Goal: Task Accomplishment & Management: Use online tool/utility

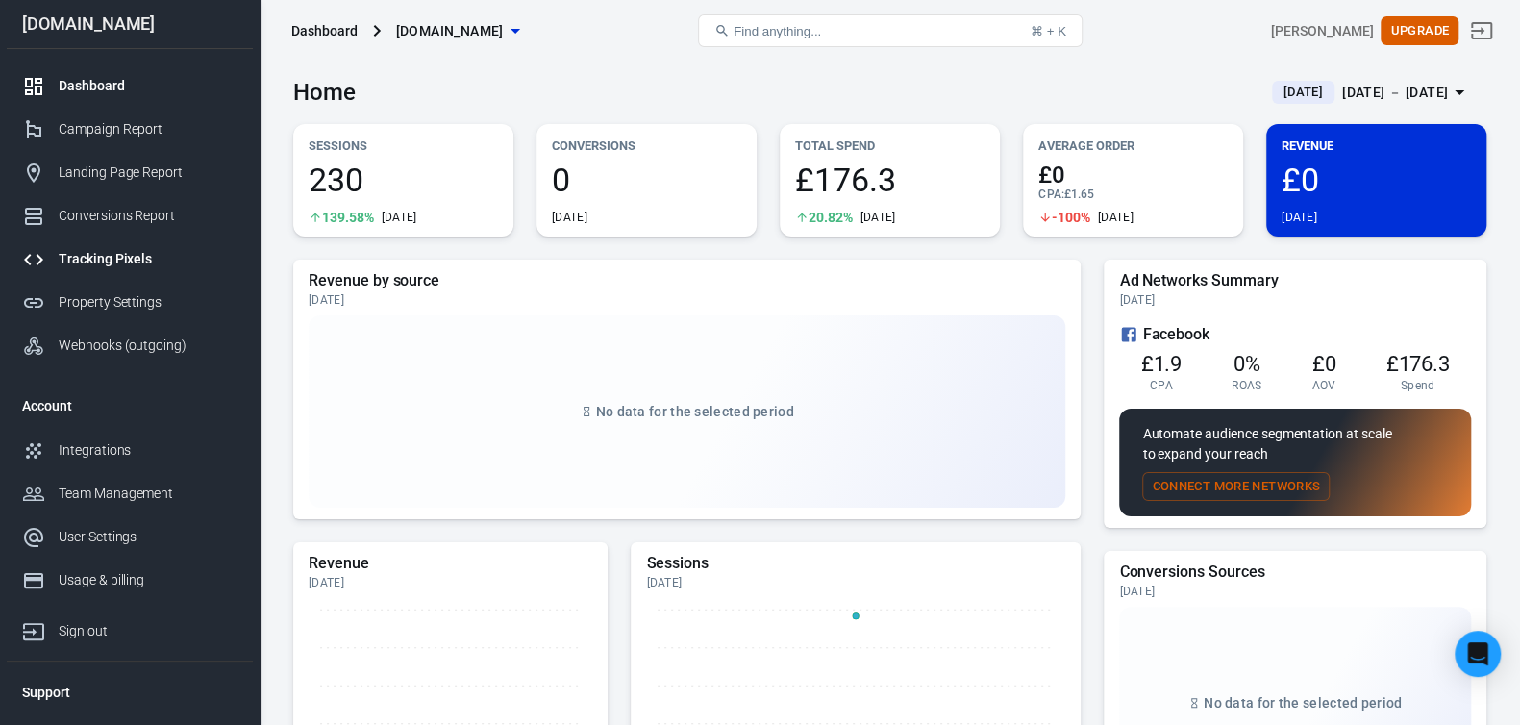
click at [133, 268] on div "Tracking Pixels" at bounding box center [148, 259] width 179 height 20
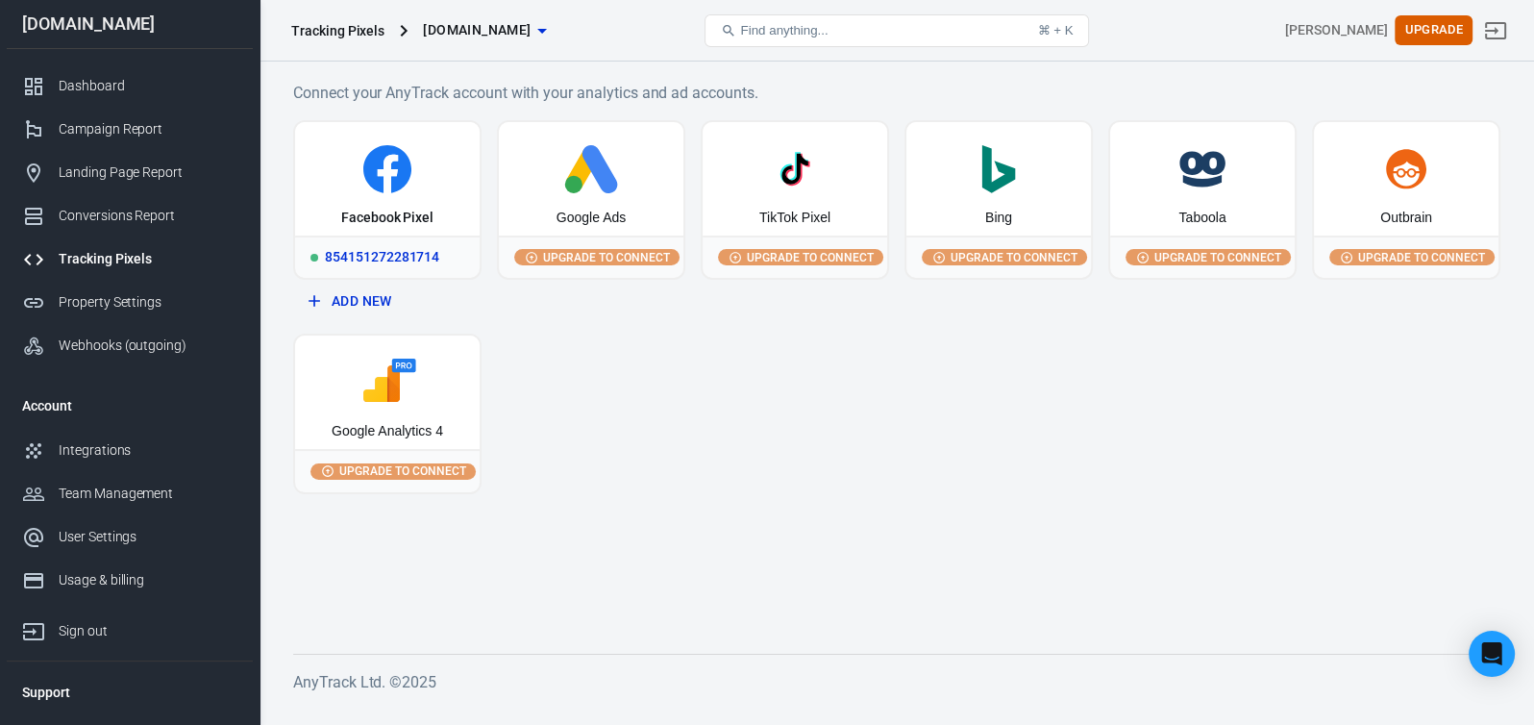
click at [394, 202] on div "Facebook Pixel" at bounding box center [387, 178] width 185 height 113
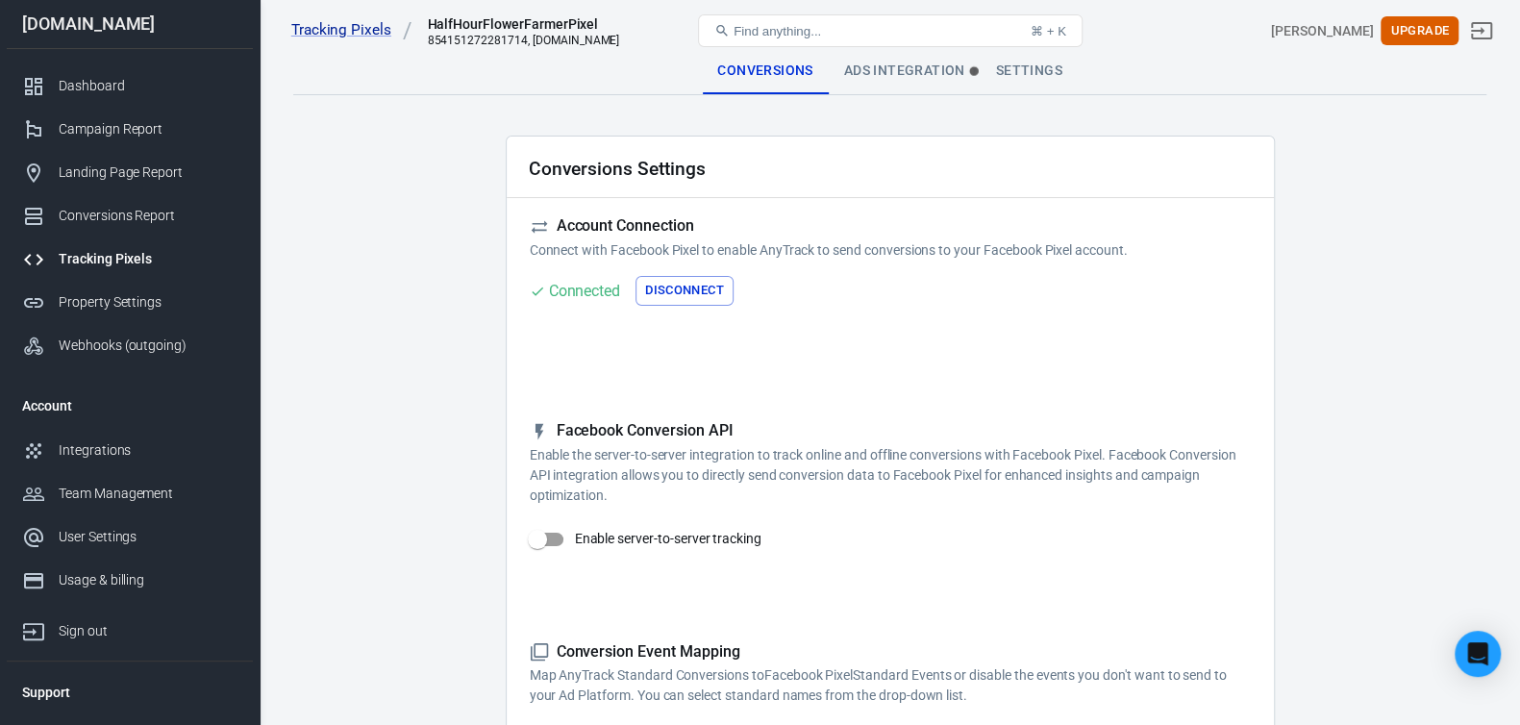
scroll to position [95, 0]
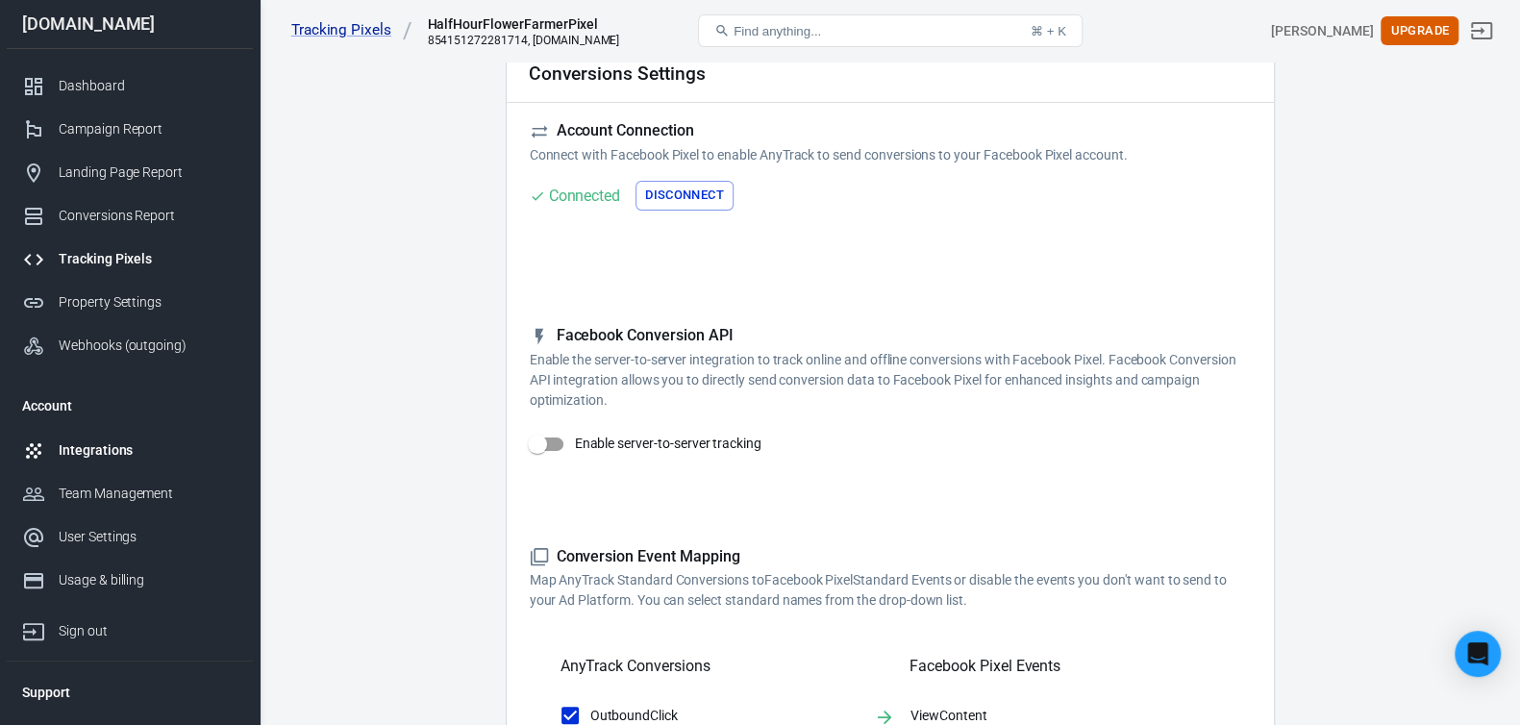
click at [81, 458] on div "Integrations" at bounding box center [148, 450] width 179 height 20
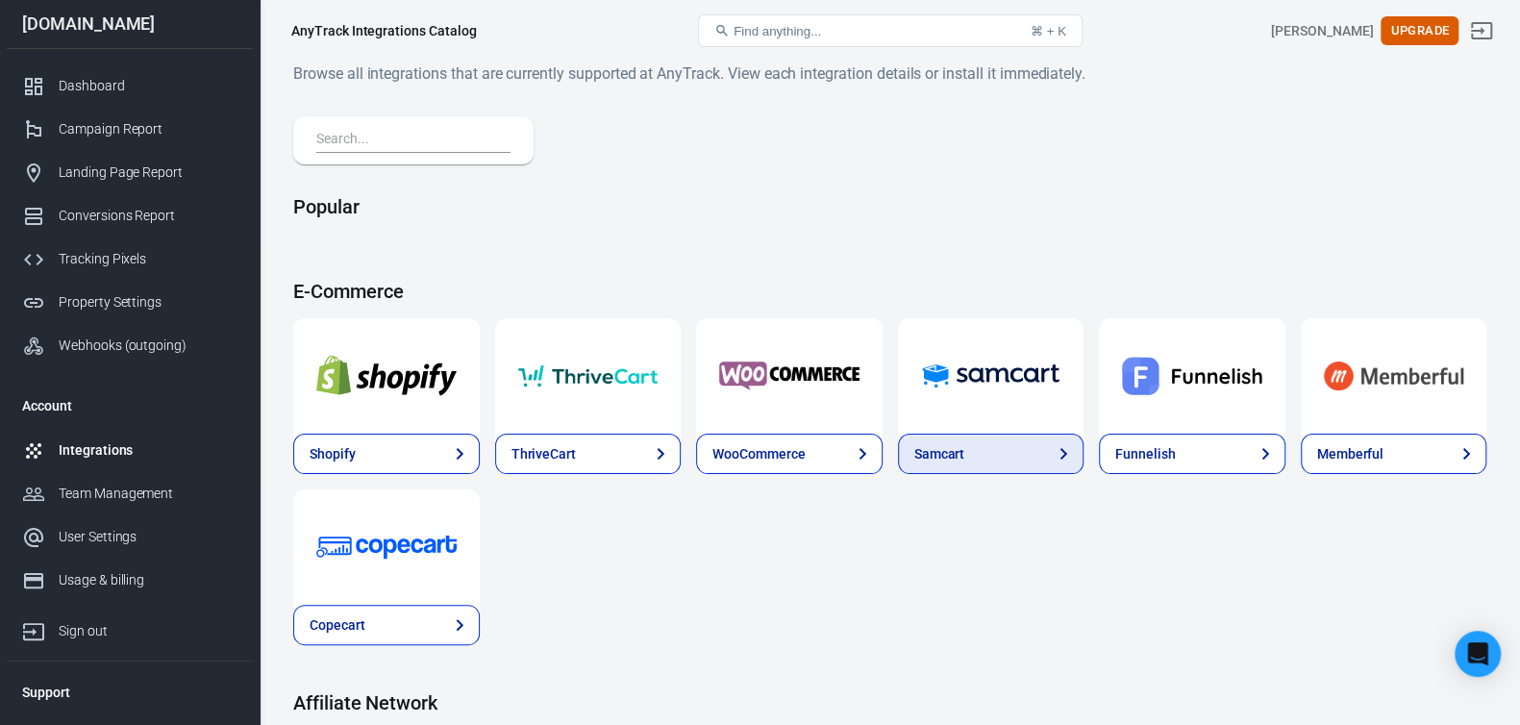
click at [955, 459] on div "Samcart" at bounding box center [939, 454] width 51 height 20
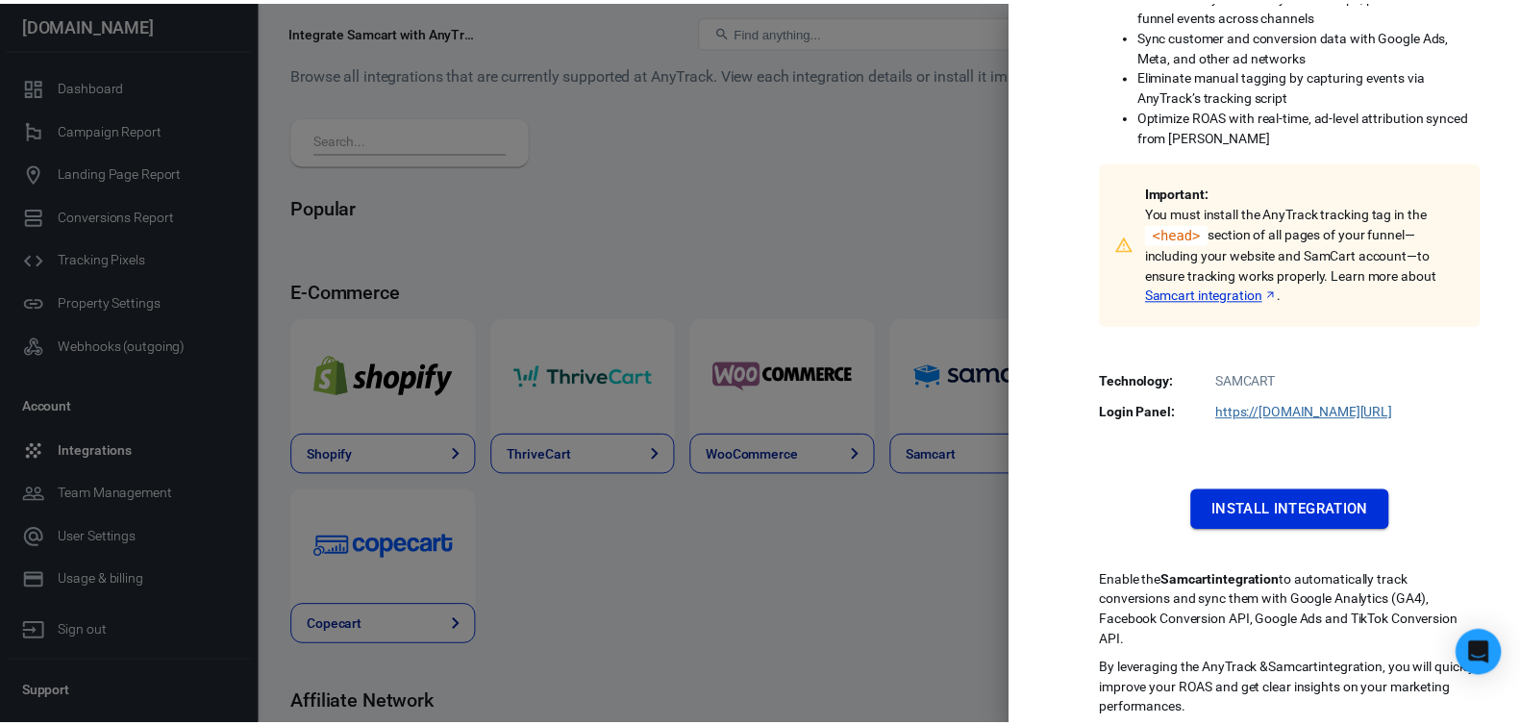
scroll to position [302, 0]
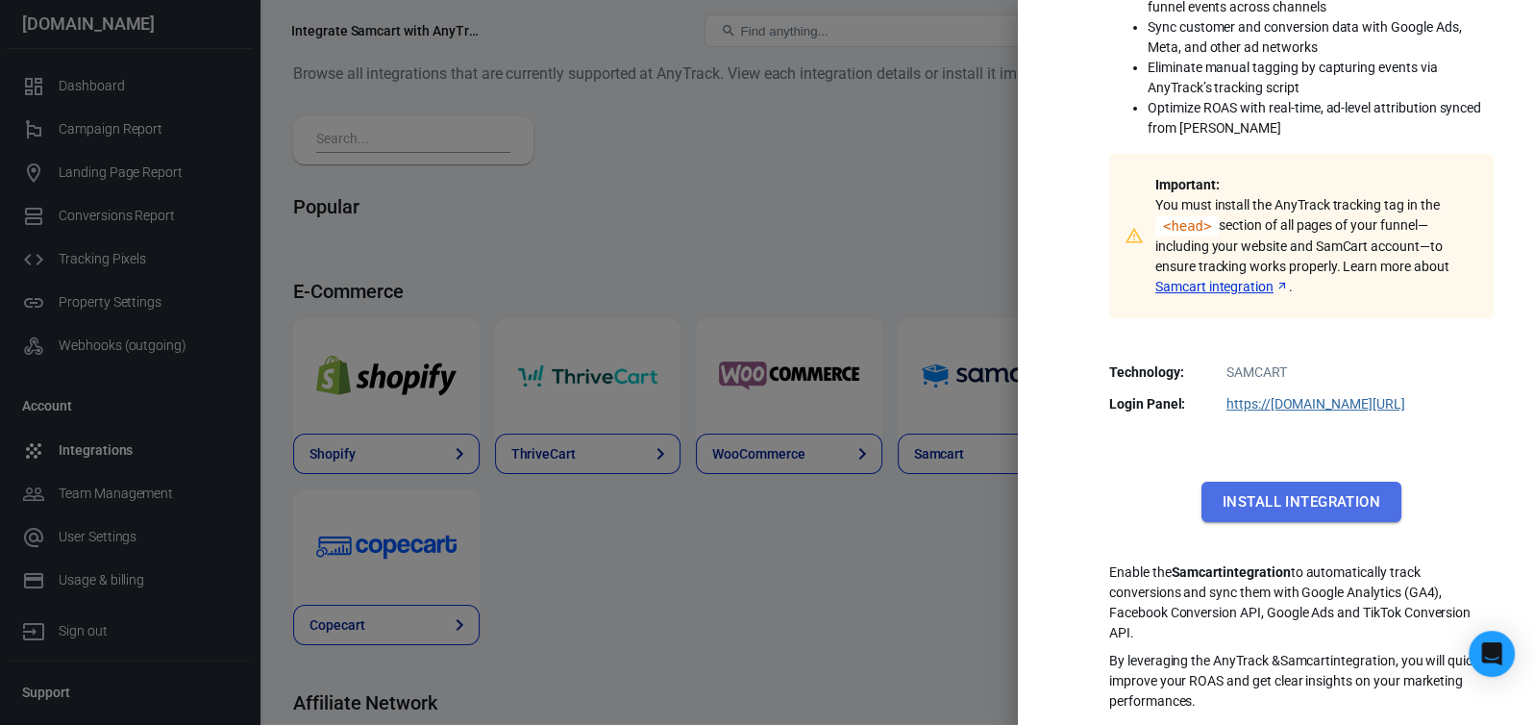
click at [1225, 506] on button "Install Integration" at bounding box center [1302, 502] width 200 height 40
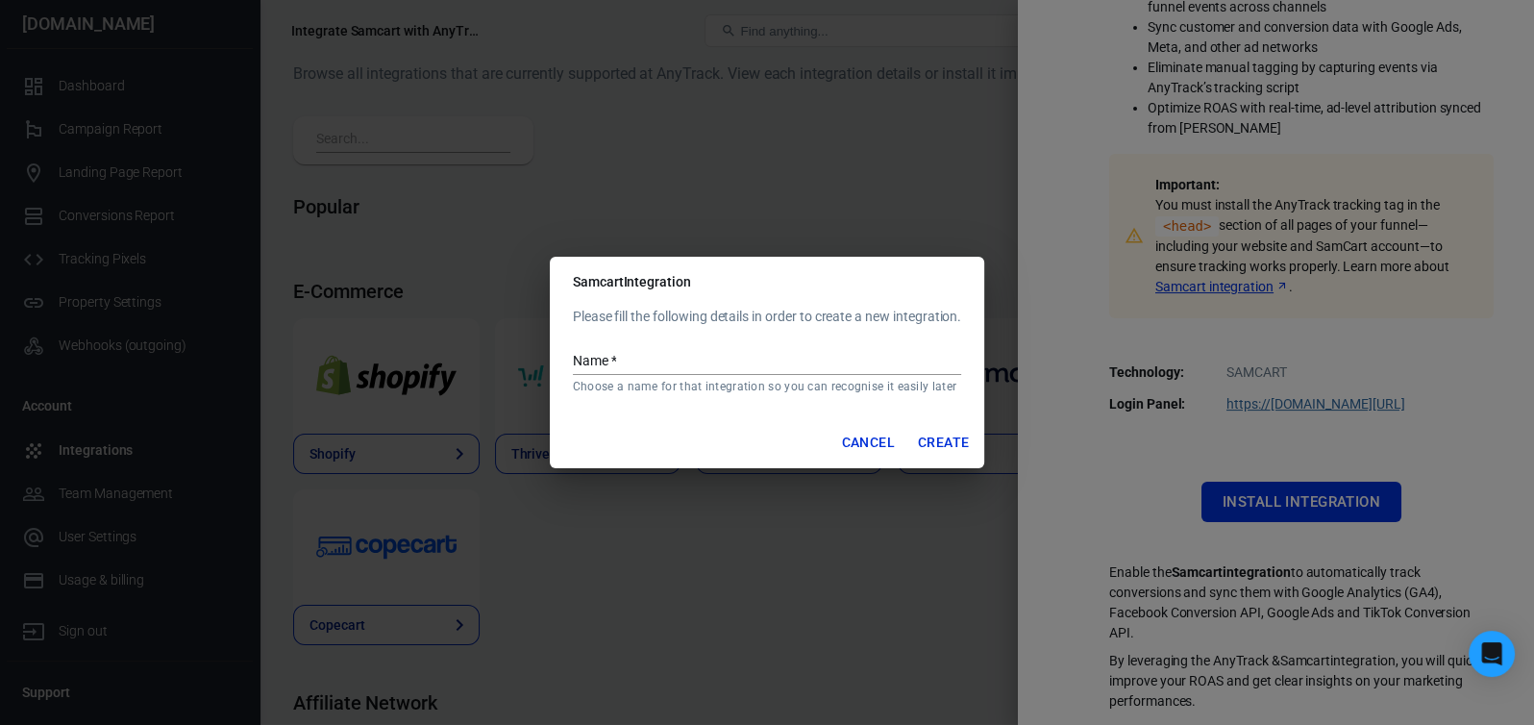
click at [763, 361] on input "Name   *" at bounding box center [767, 362] width 388 height 25
type input "Samcart"
click at [953, 446] on button "Create" at bounding box center [944, 443] width 66 height 36
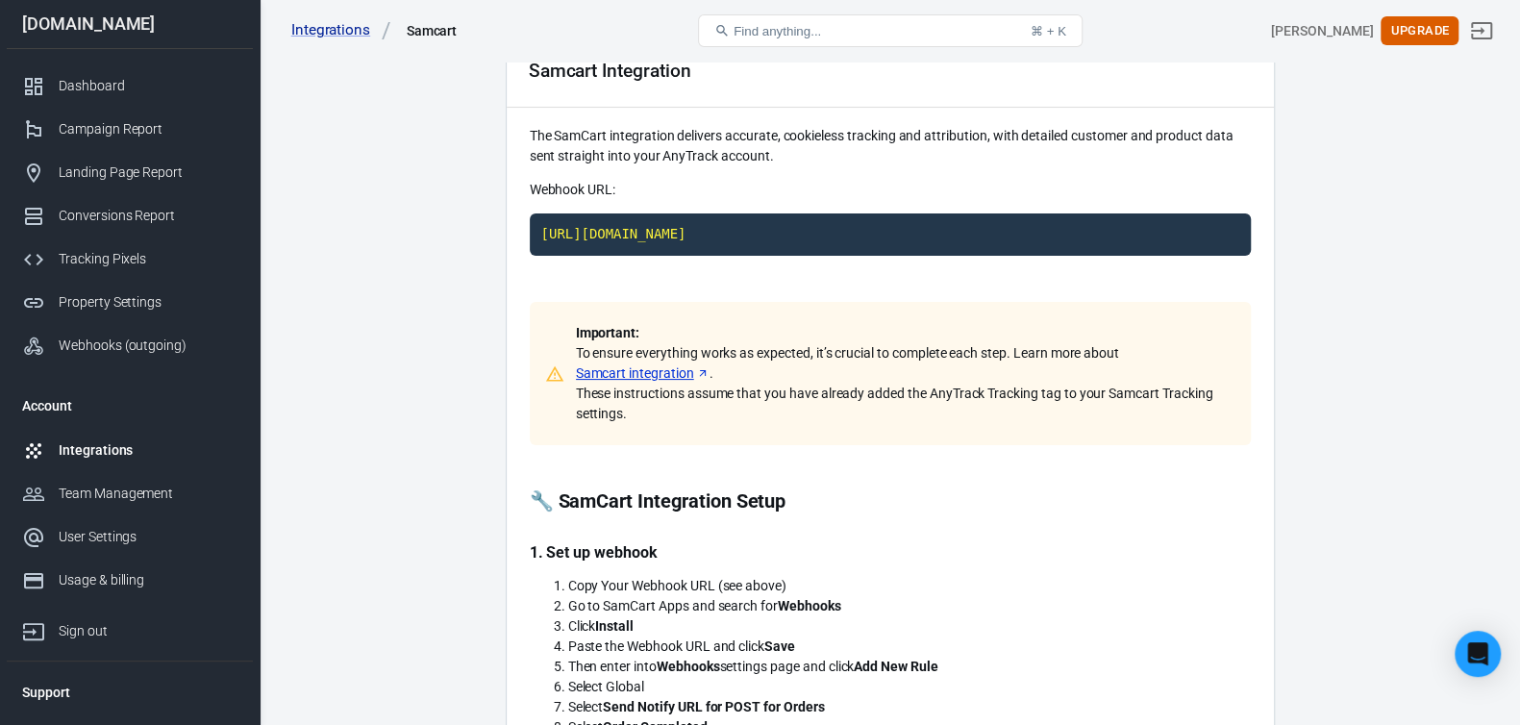
scroll to position [95, 0]
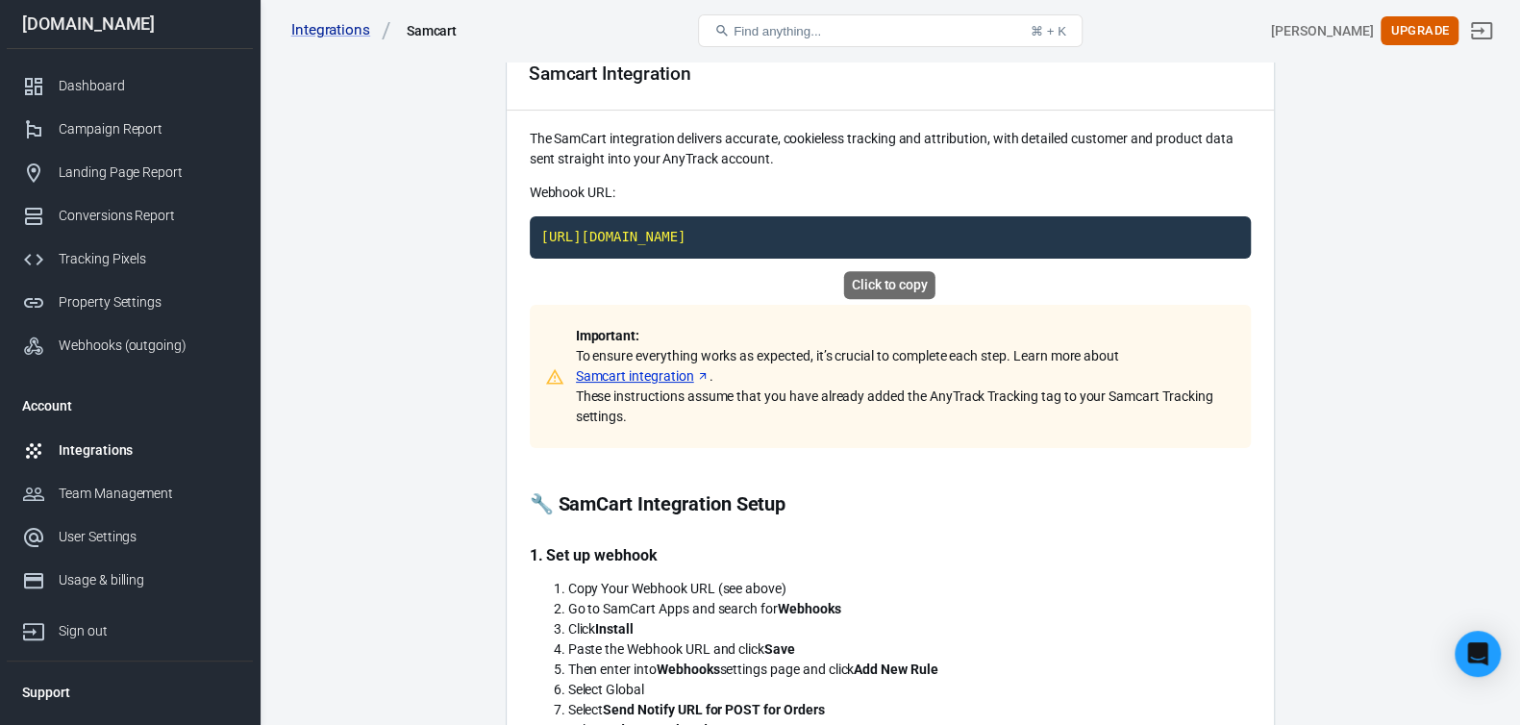
click at [931, 243] on code "[URL][DOMAIN_NAME]" at bounding box center [890, 237] width 721 height 42
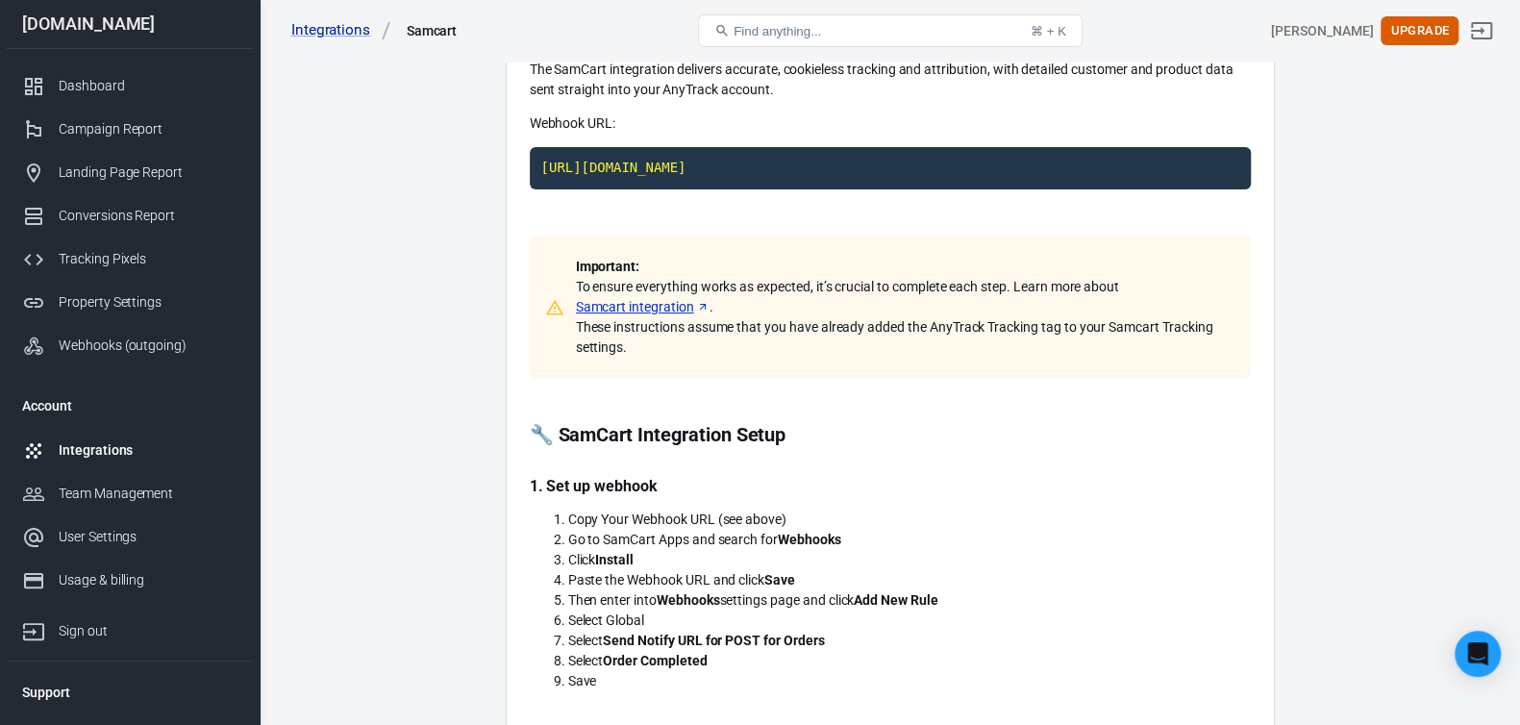
scroll to position [288, 0]
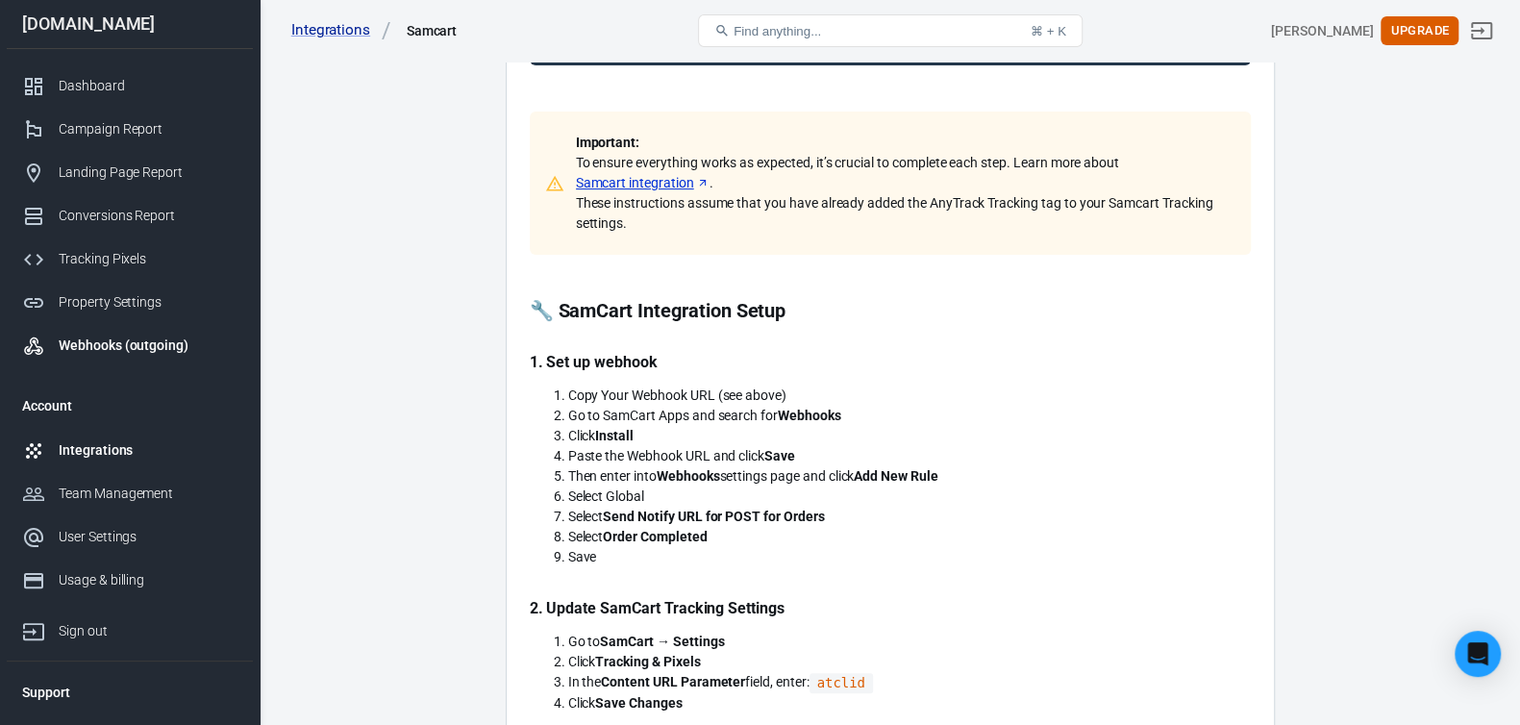
click at [78, 356] on div "Webhooks (outgoing)" at bounding box center [148, 346] width 179 height 20
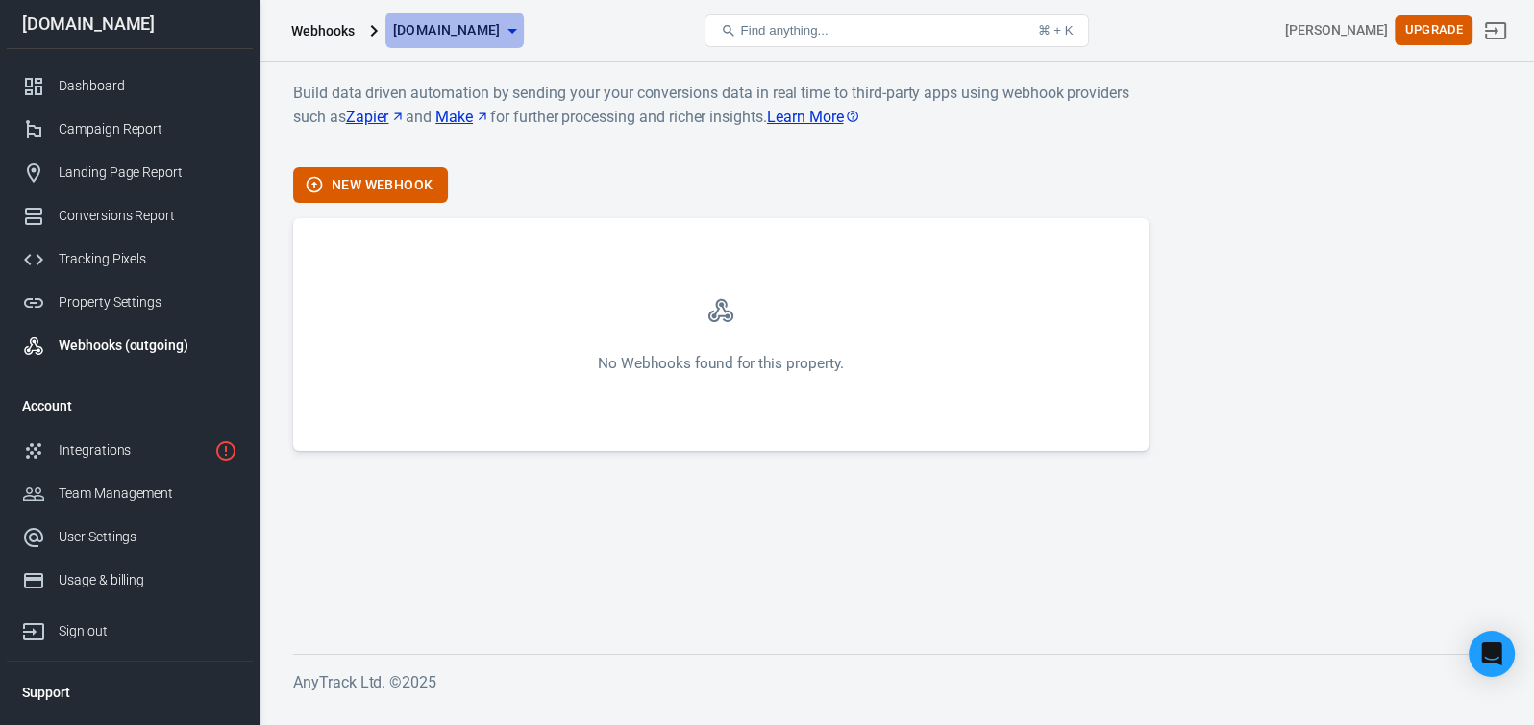
click at [511, 34] on icon "button" at bounding box center [512, 30] width 23 height 23
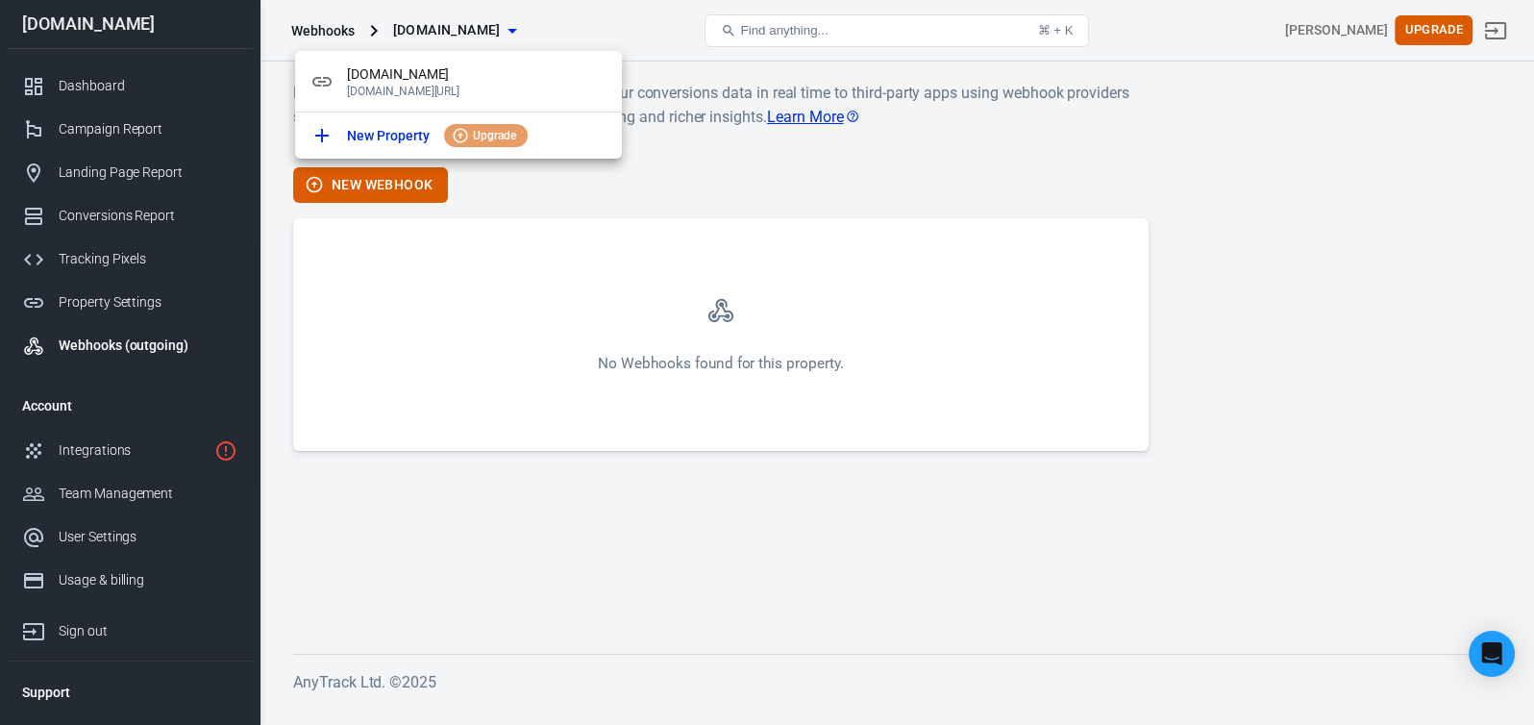
click at [420, 300] on div at bounding box center [767, 362] width 1534 height 725
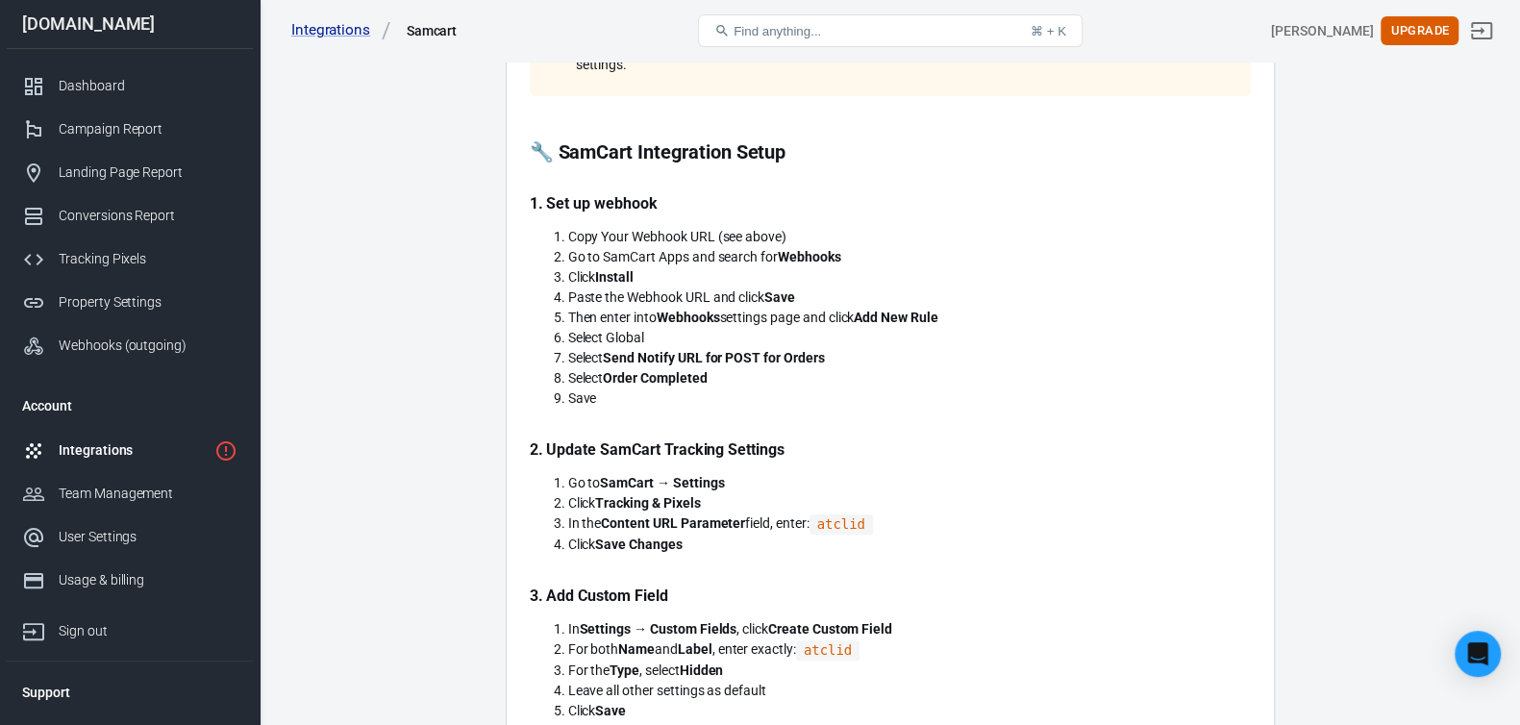
scroll to position [384, 0]
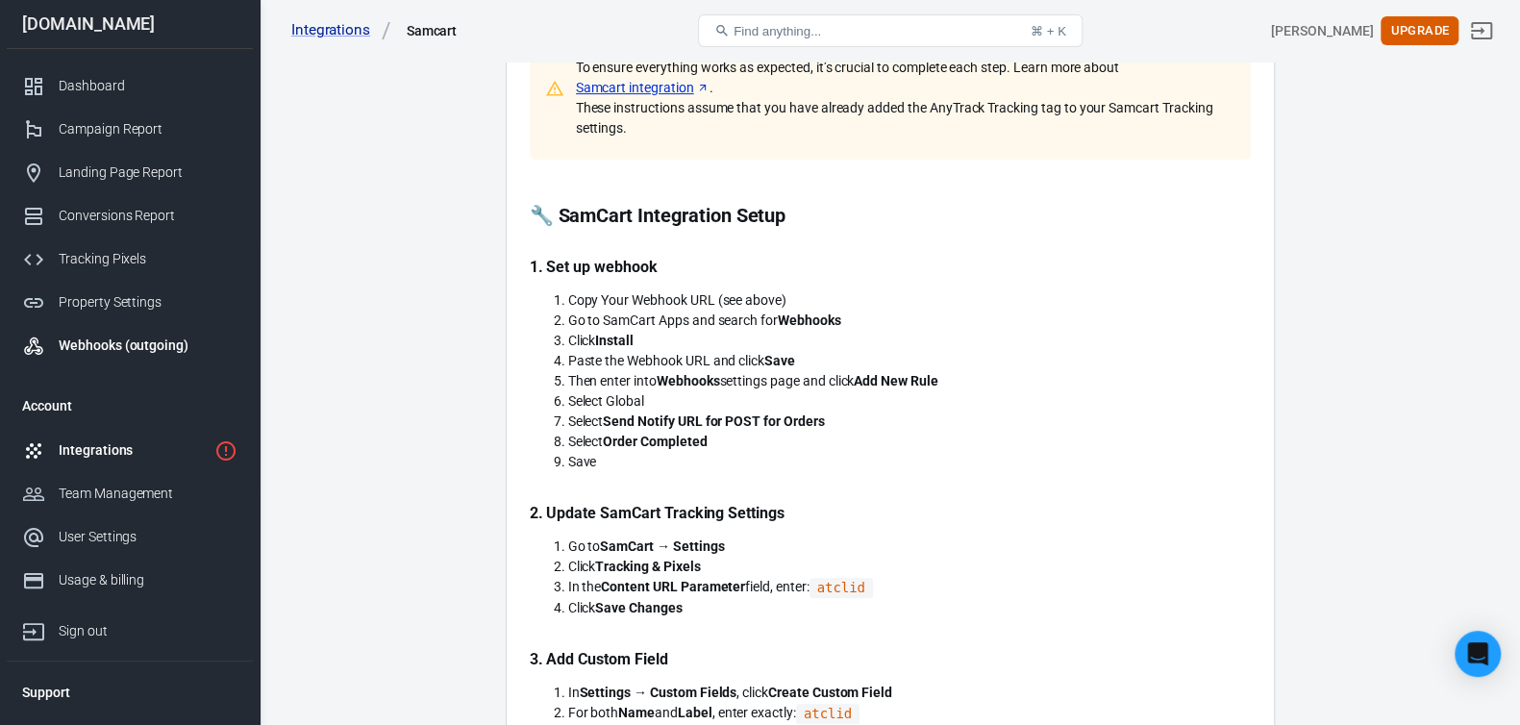
click at [86, 347] on div "Webhooks (outgoing)" at bounding box center [148, 346] width 179 height 20
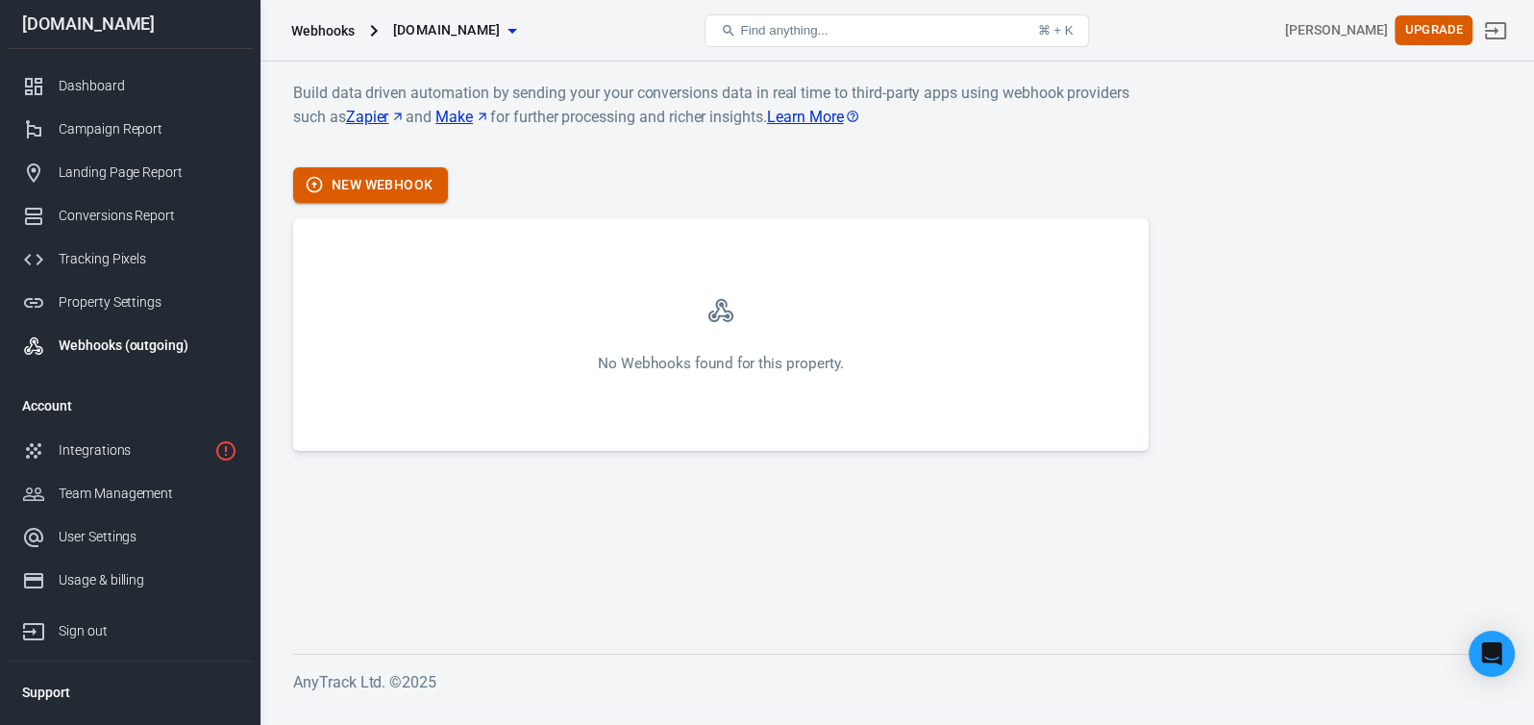
click at [310, 179] on icon "button" at bounding box center [315, 185] width 16 height 16
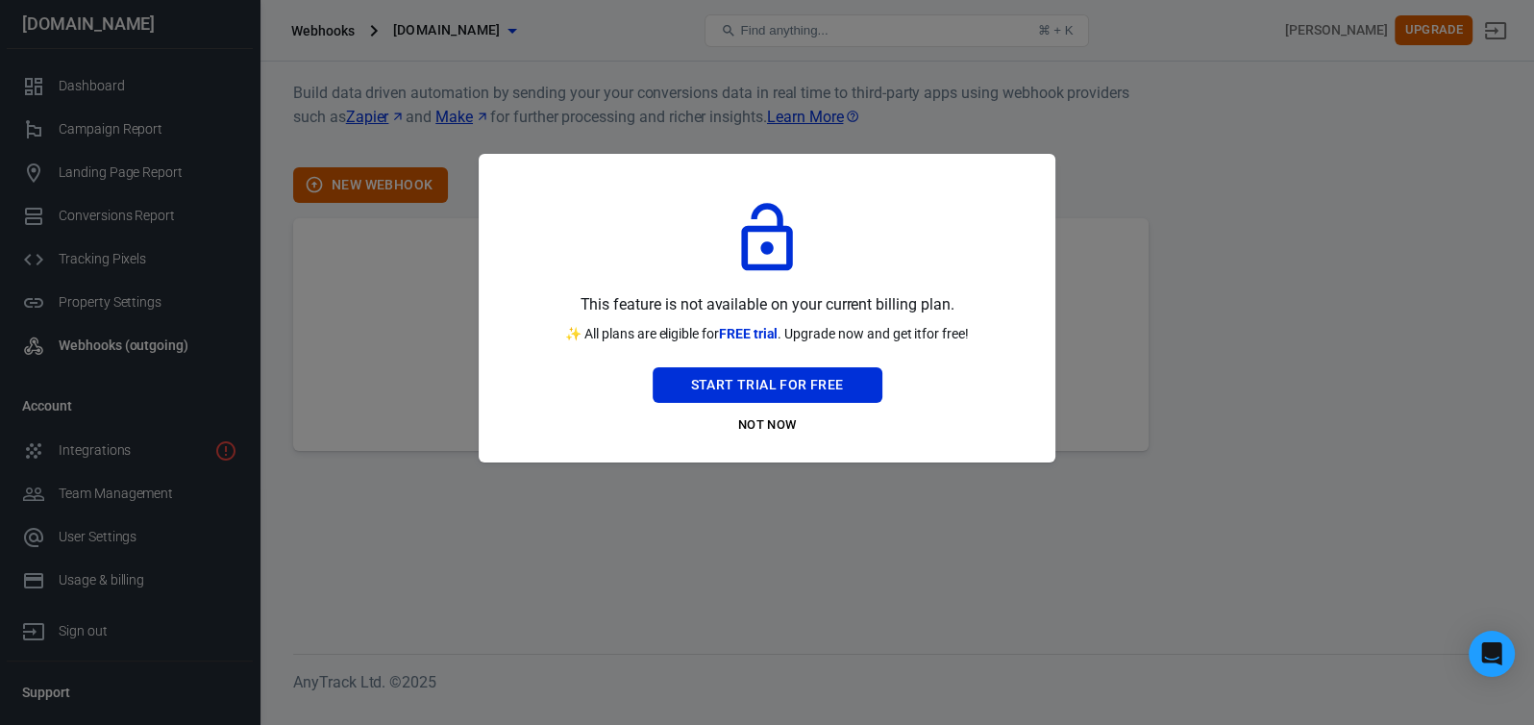
click at [440, 385] on div at bounding box center [767, 362] width 1534 height 725
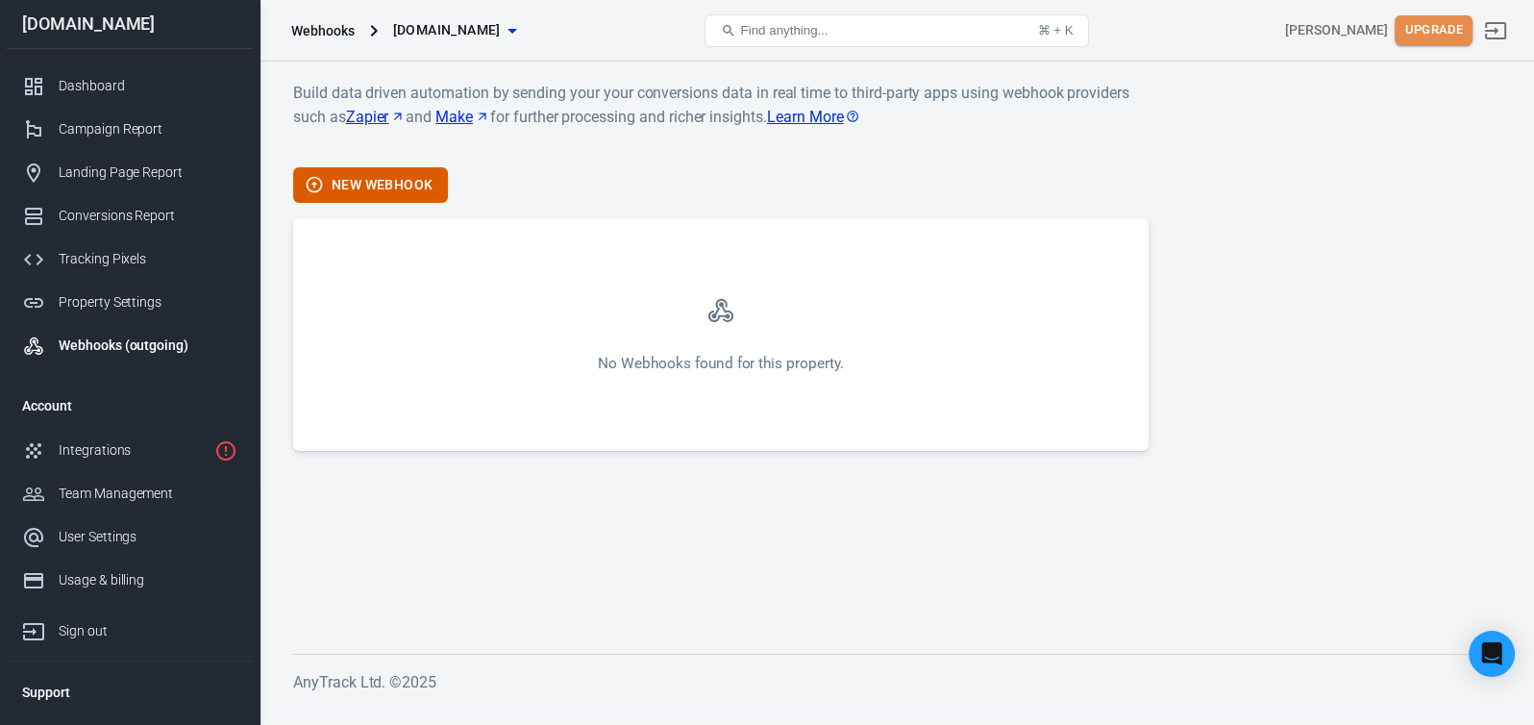
click at [1399, 37] on button "Upgrade" at bounding box center [1434, 30] width 78 height 30
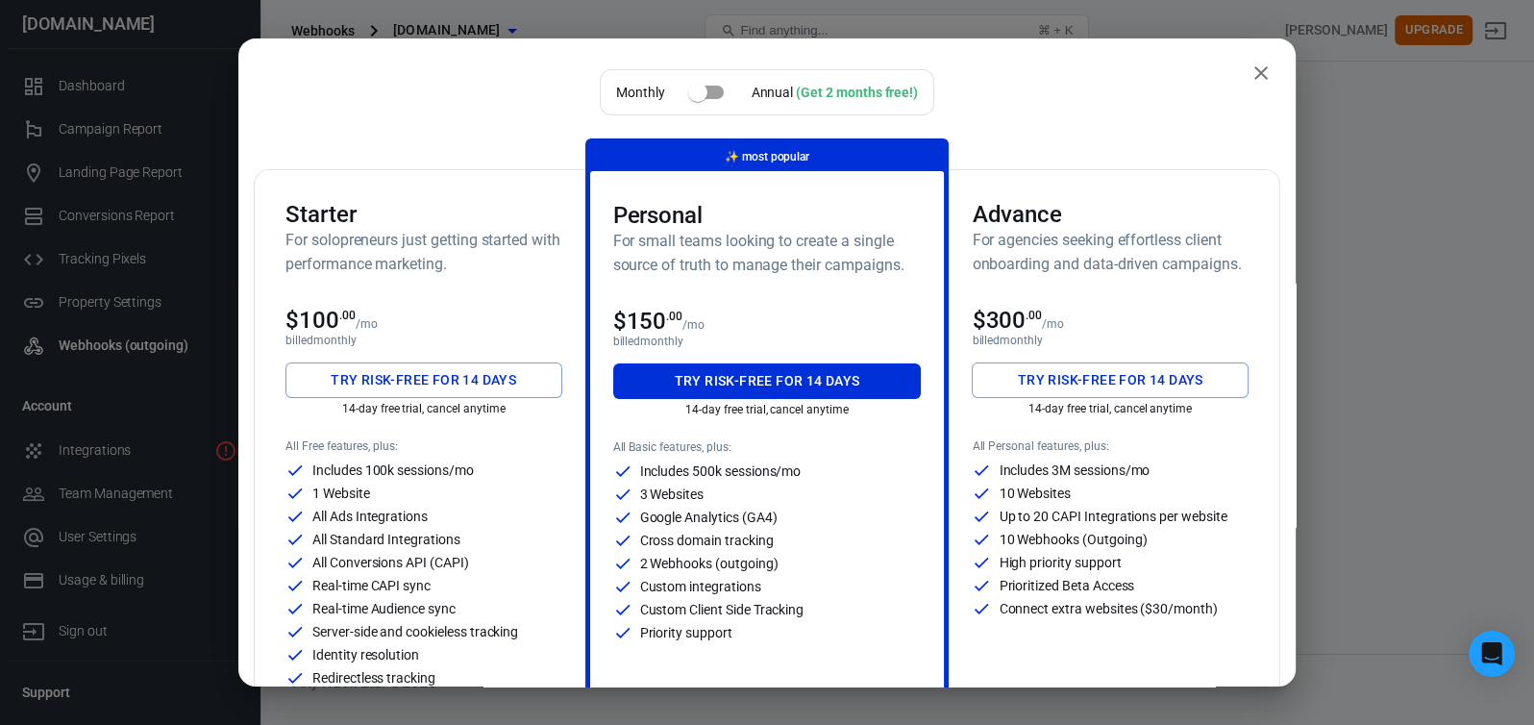
scroll to position [95, 0]
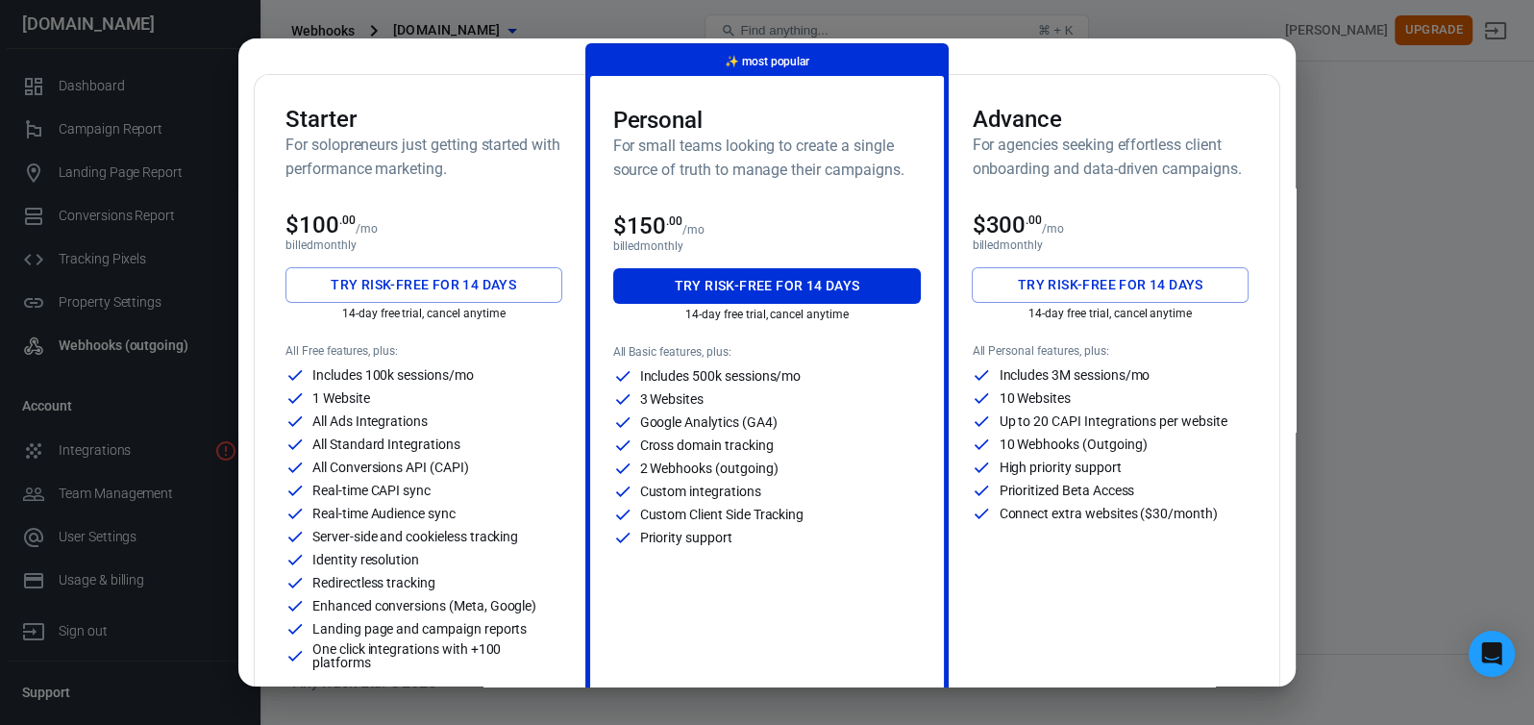
click at [320, 238] on p "billed monthly" at bounding box center [424, 244] width 277 height 13
click at [384, 238] on p "billed monthly" at bounding box center [424, 244] width 277 height 13
click at [361, 111] on h3 "Starter" at bounding box center [424, 119] width 277 height 27
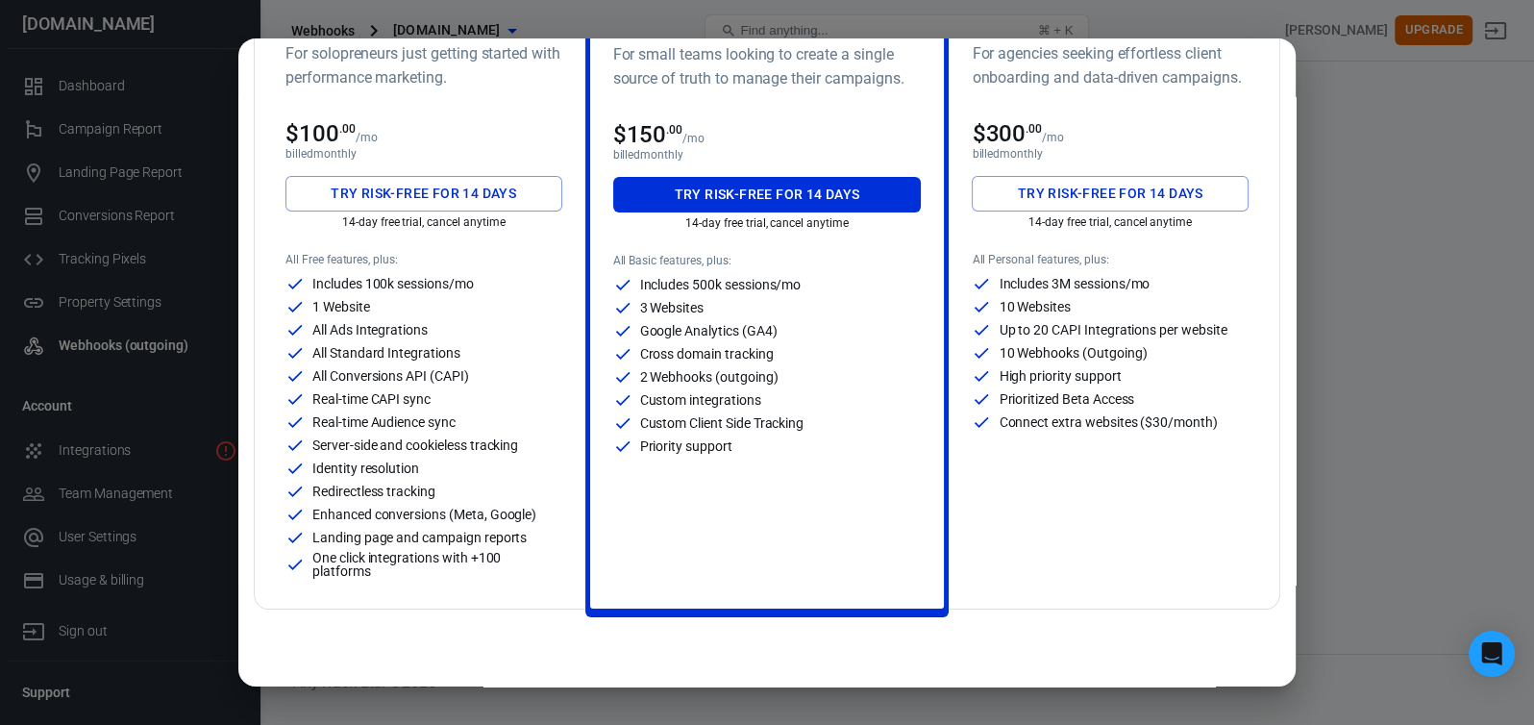
scroll to position [0, 0]
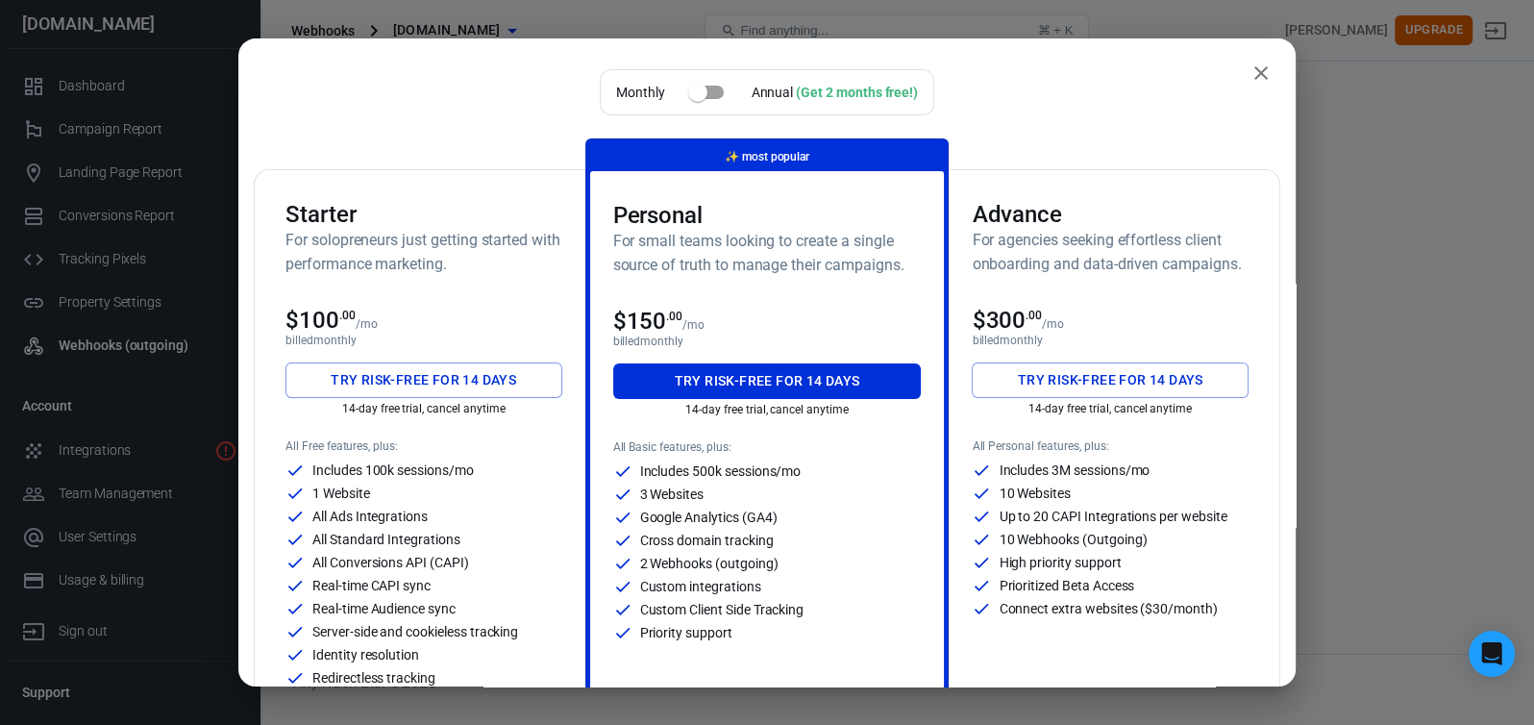
click at [697, 88] on input "checkbox" at bounding box center [698, 92] width 110 height 37
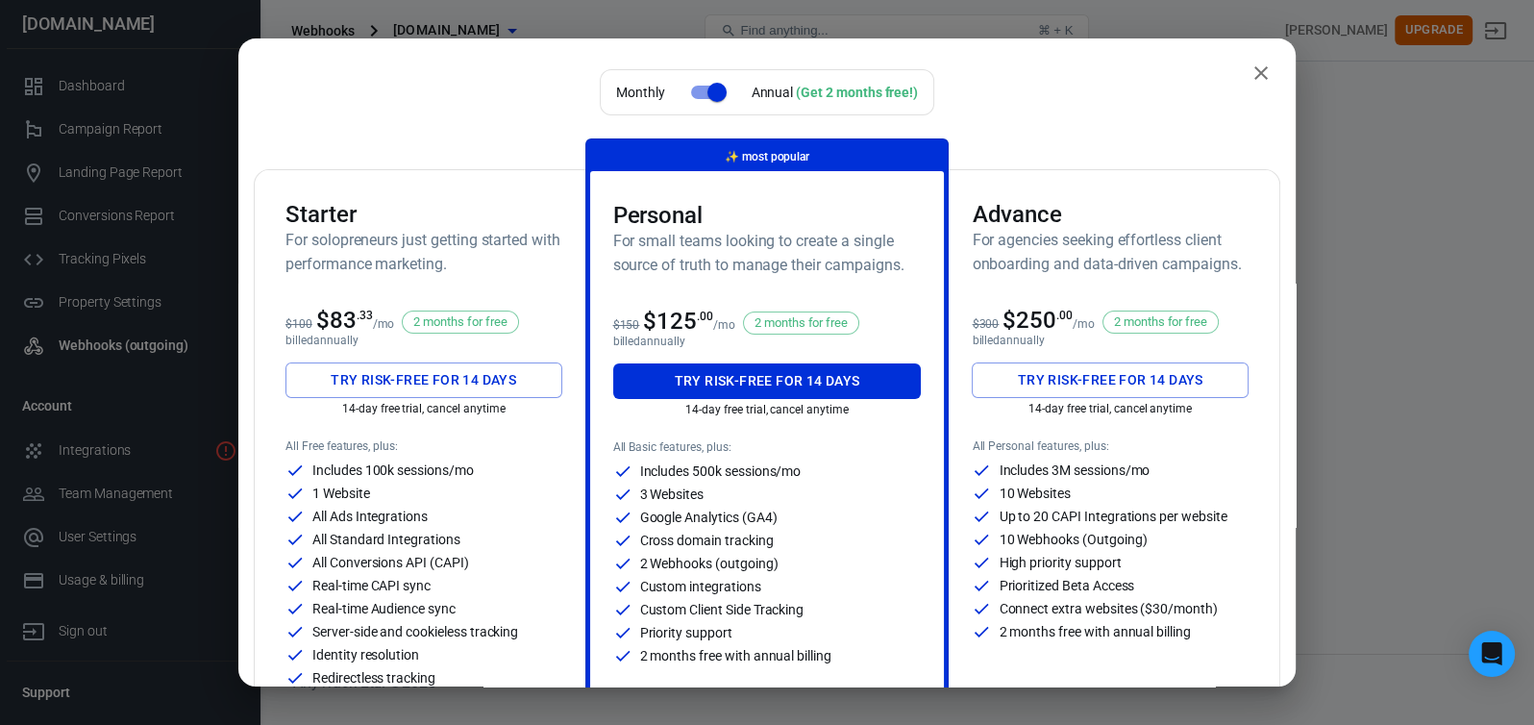
click at [707, 88] on input "checkbox" at bounding box center [717, 92] width 110 height 37
checkbox input "false"
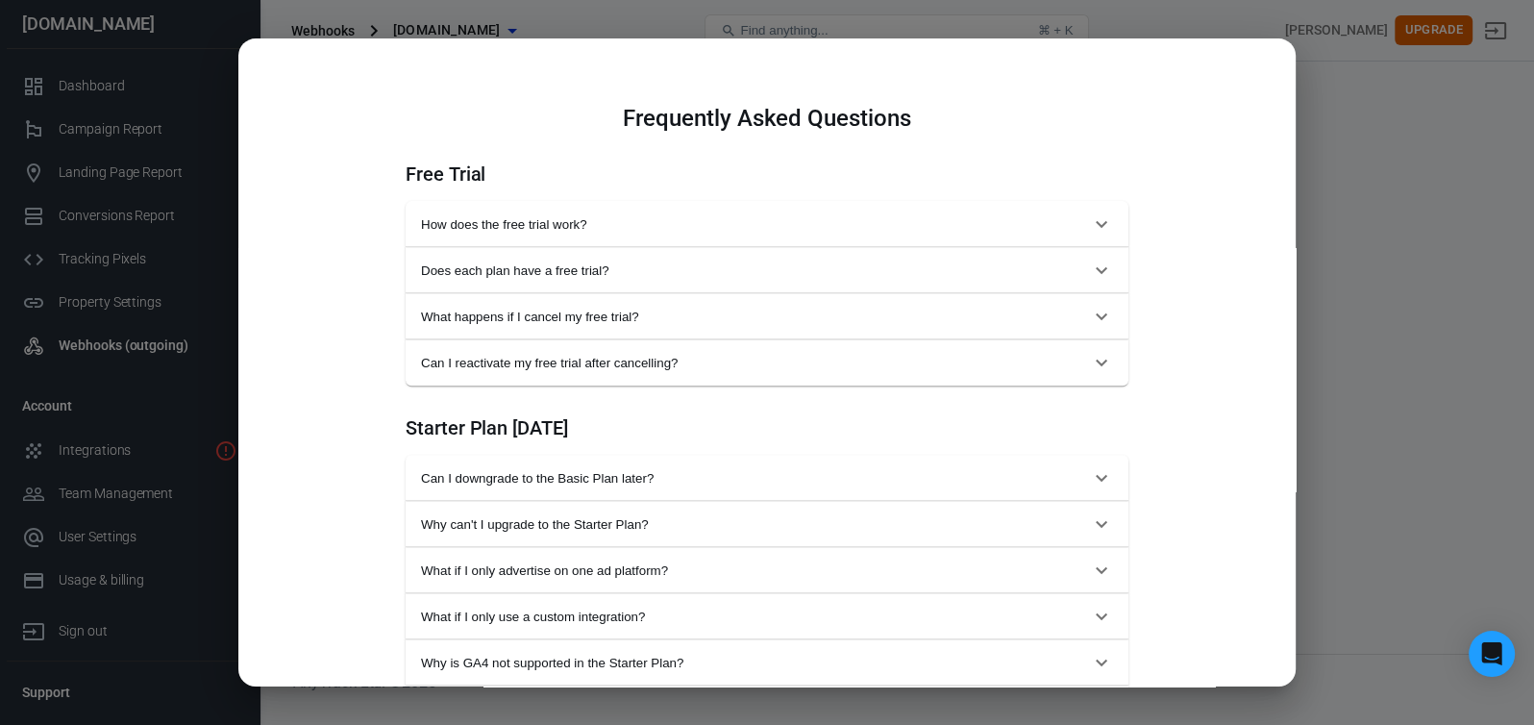
scroll to position [864, 0]
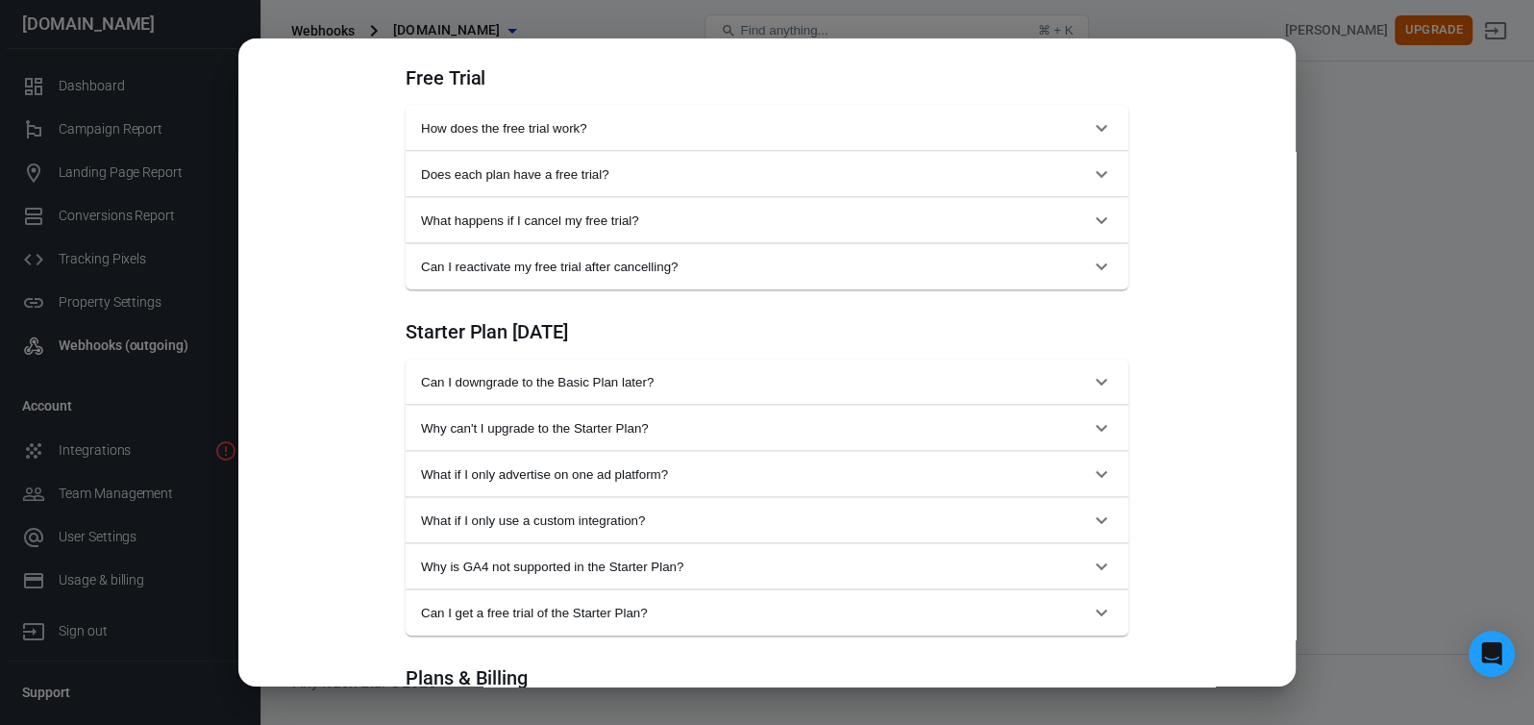
click at [1090, 393] on icon "button" at bounding box center [1101, 381] width 23 height 23
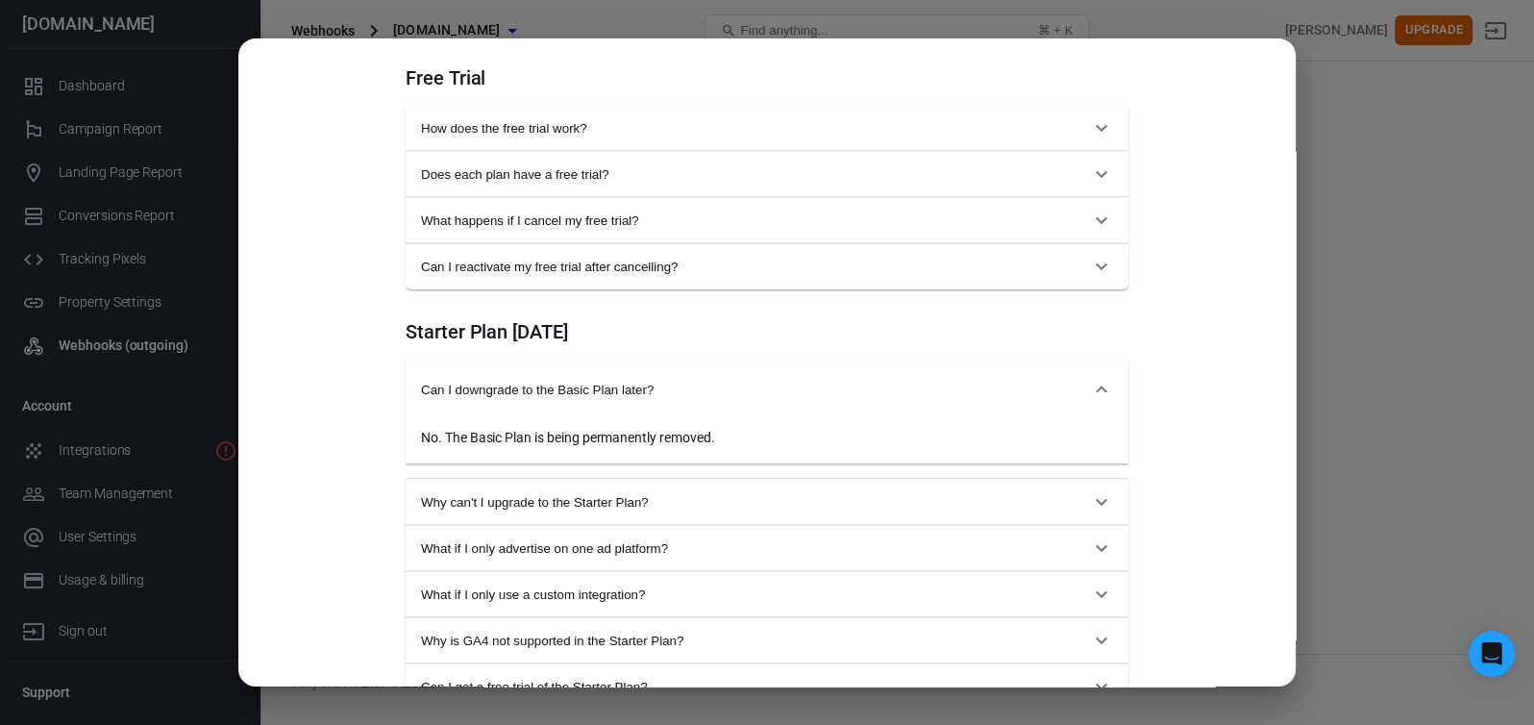
click at [1092, 401] on icon "button" at bounding box center [1101, 389] width 23 height 23
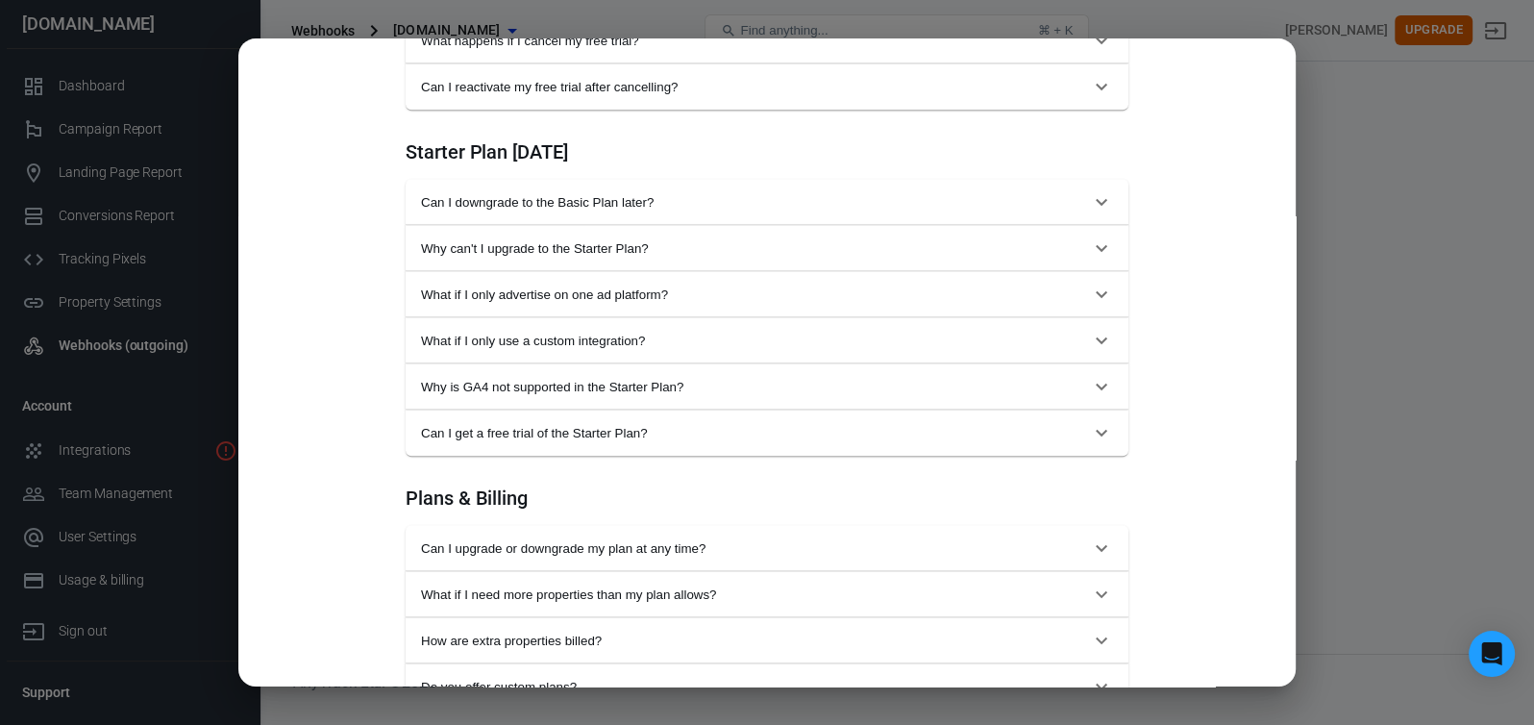
scroll to position [1058, 0]
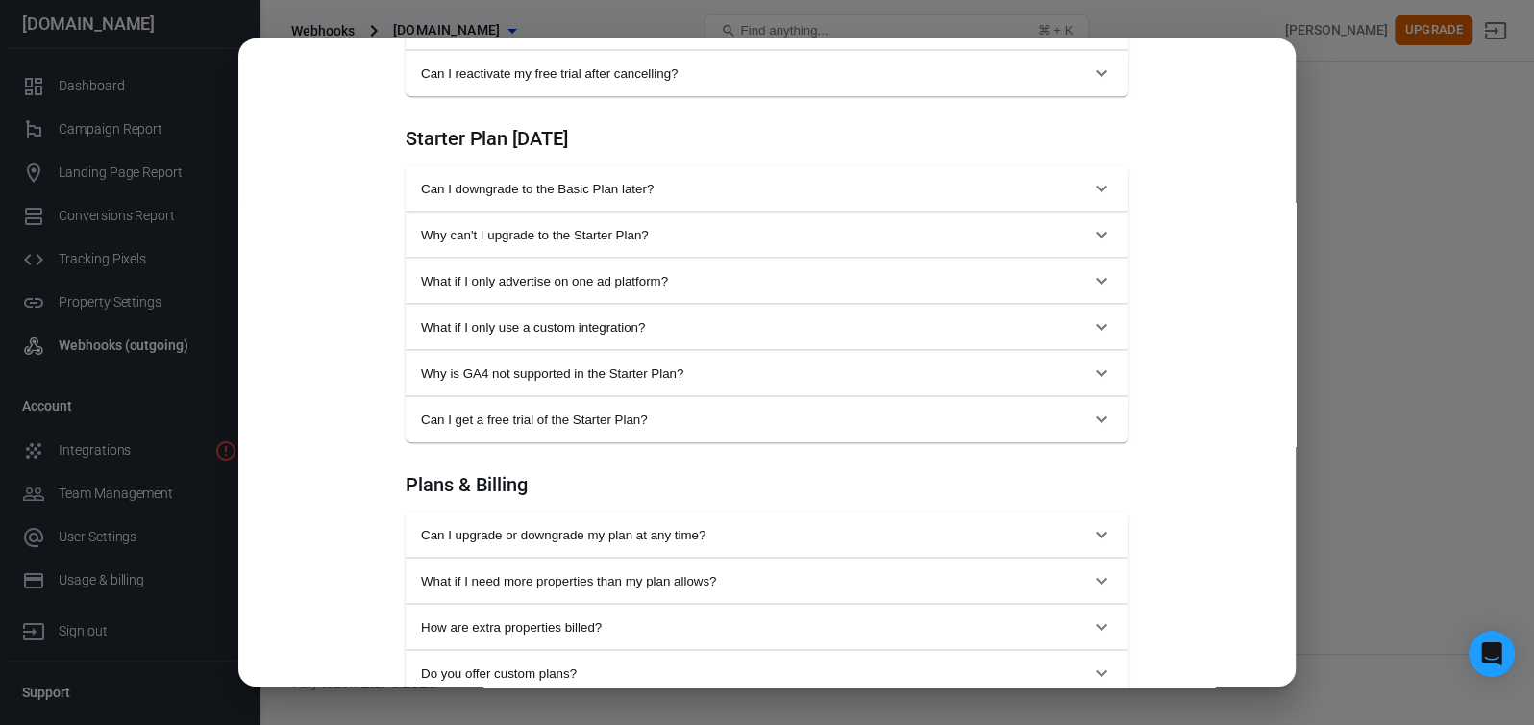
click at [1090, 246] on icon "button" at bounding box center [1101, 234] width 23 height 23
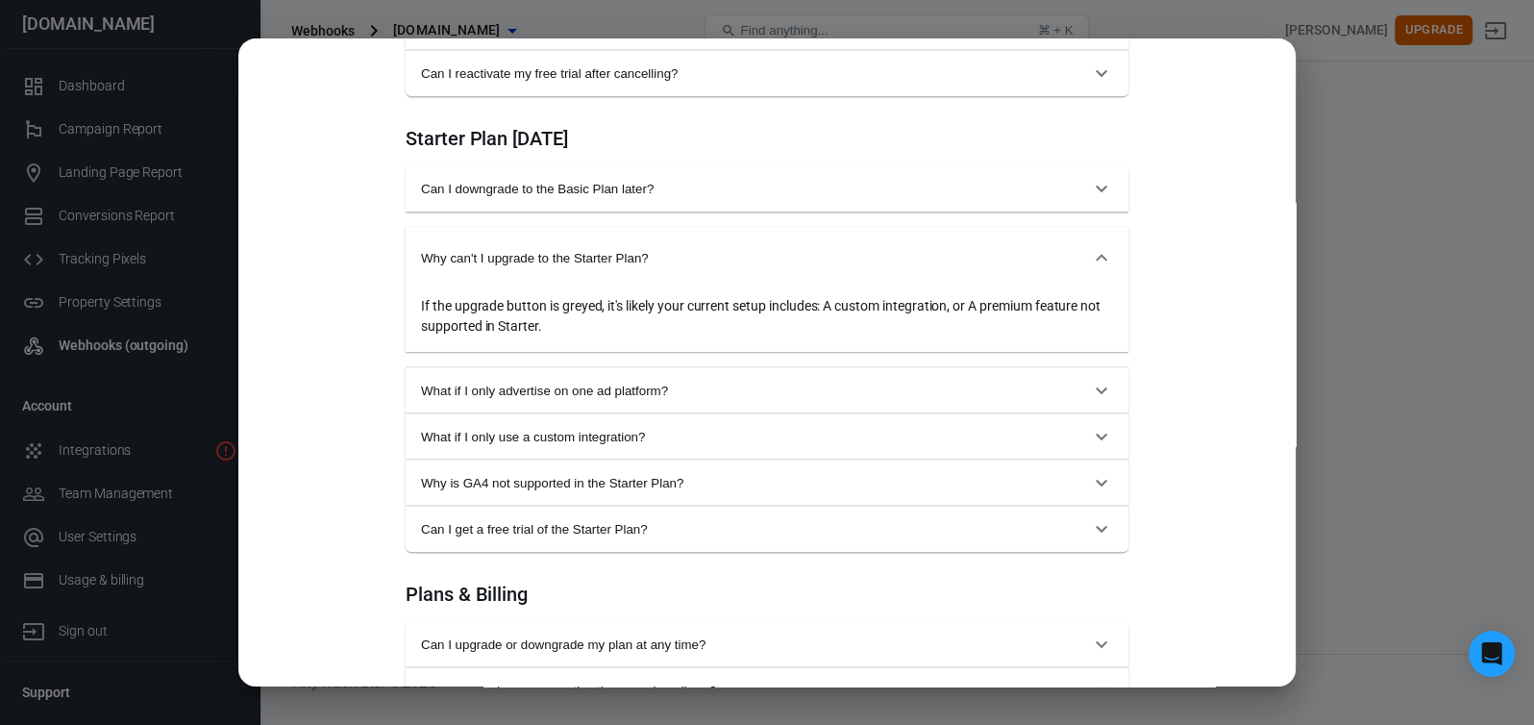
drag, startPoint x: 967, startPoint y: 457, endPoint x: 1021, endPoint y: 456, distance: 53.9
click at [1018, 413] on button "What if I only advertise on one ad platform?" at bounding box center [767, 390] width 723 height 46
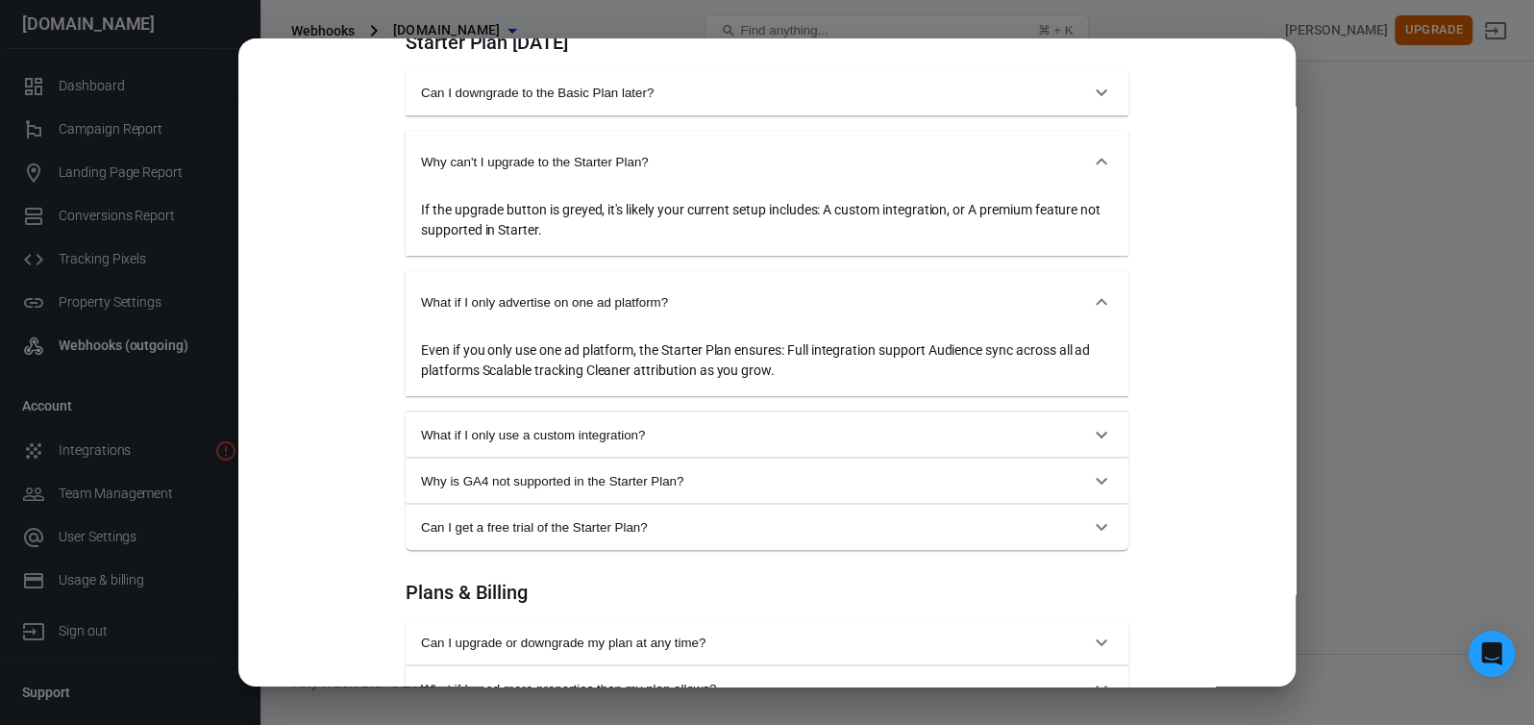
scroll to position [1249, 0]
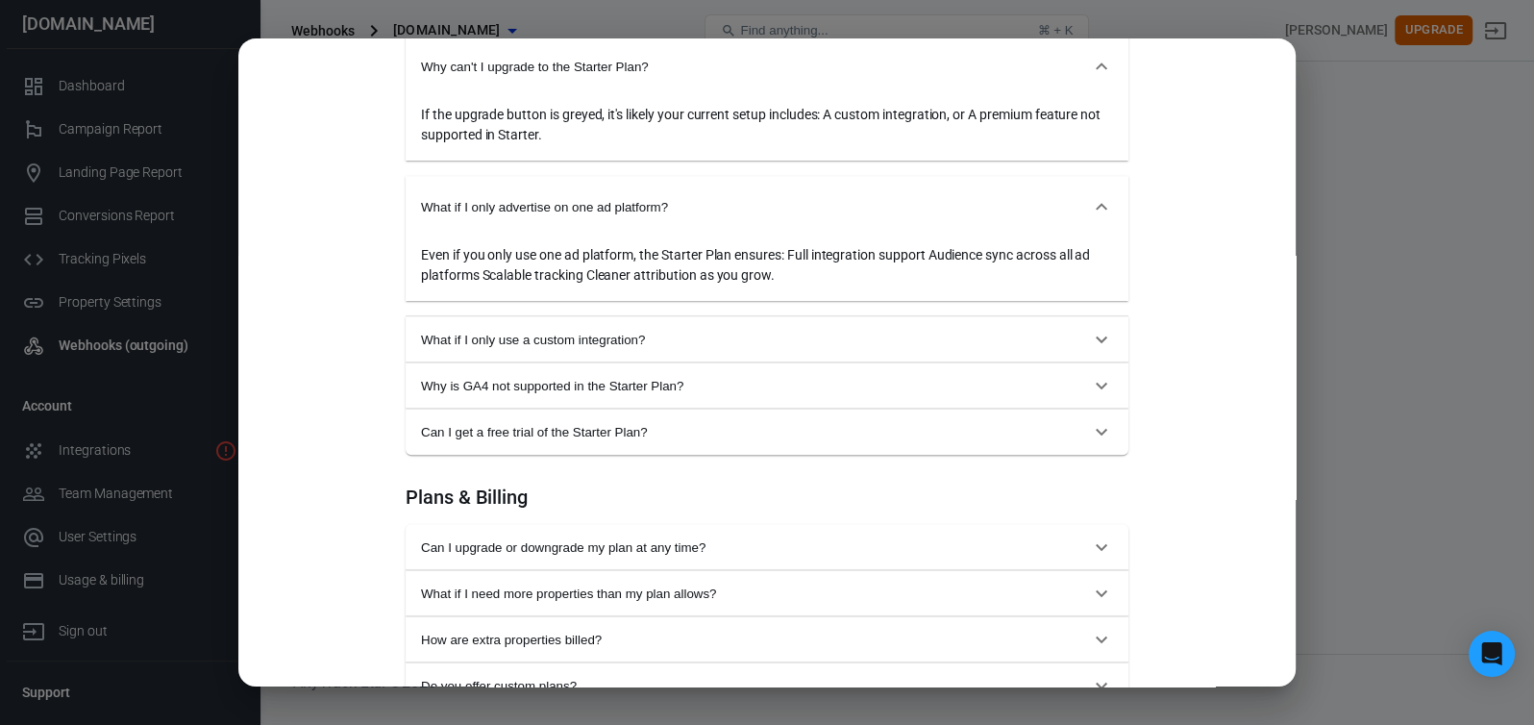
click at [1096, 343] on icon "button" at bounding box center [1102, 340] width 12 height 7
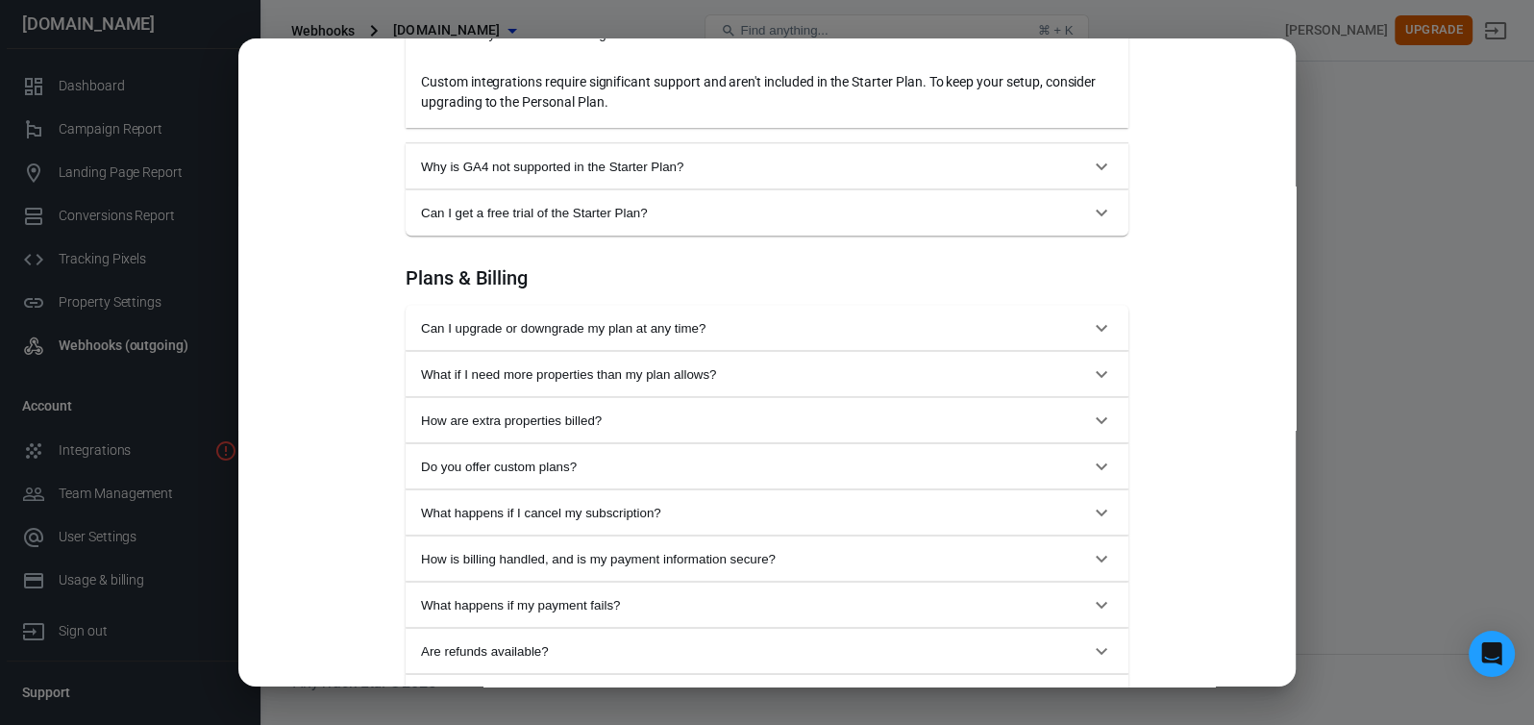
scroll to position [1634, 0]
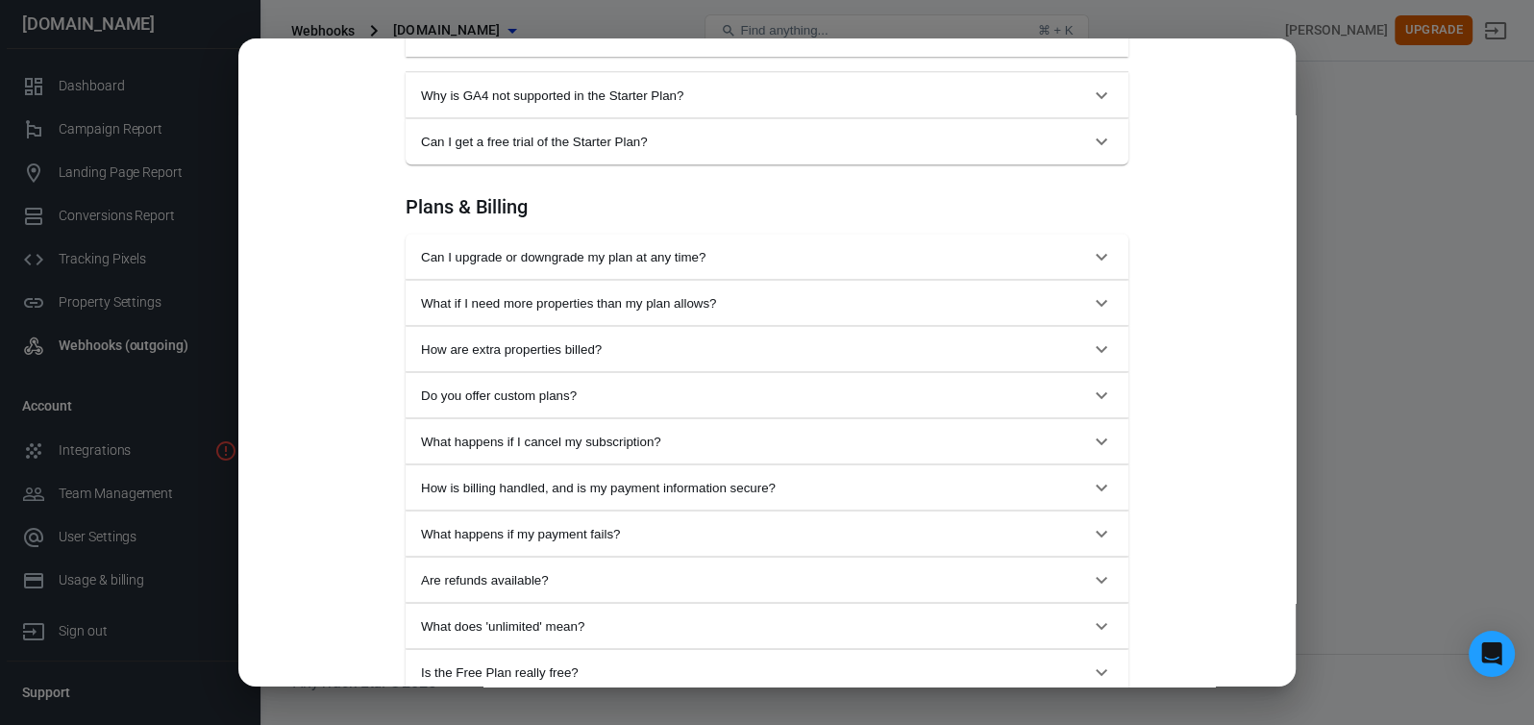
click at [1091, 268] on icon "button" at bounding box center [1101, 256] width 23 height 23
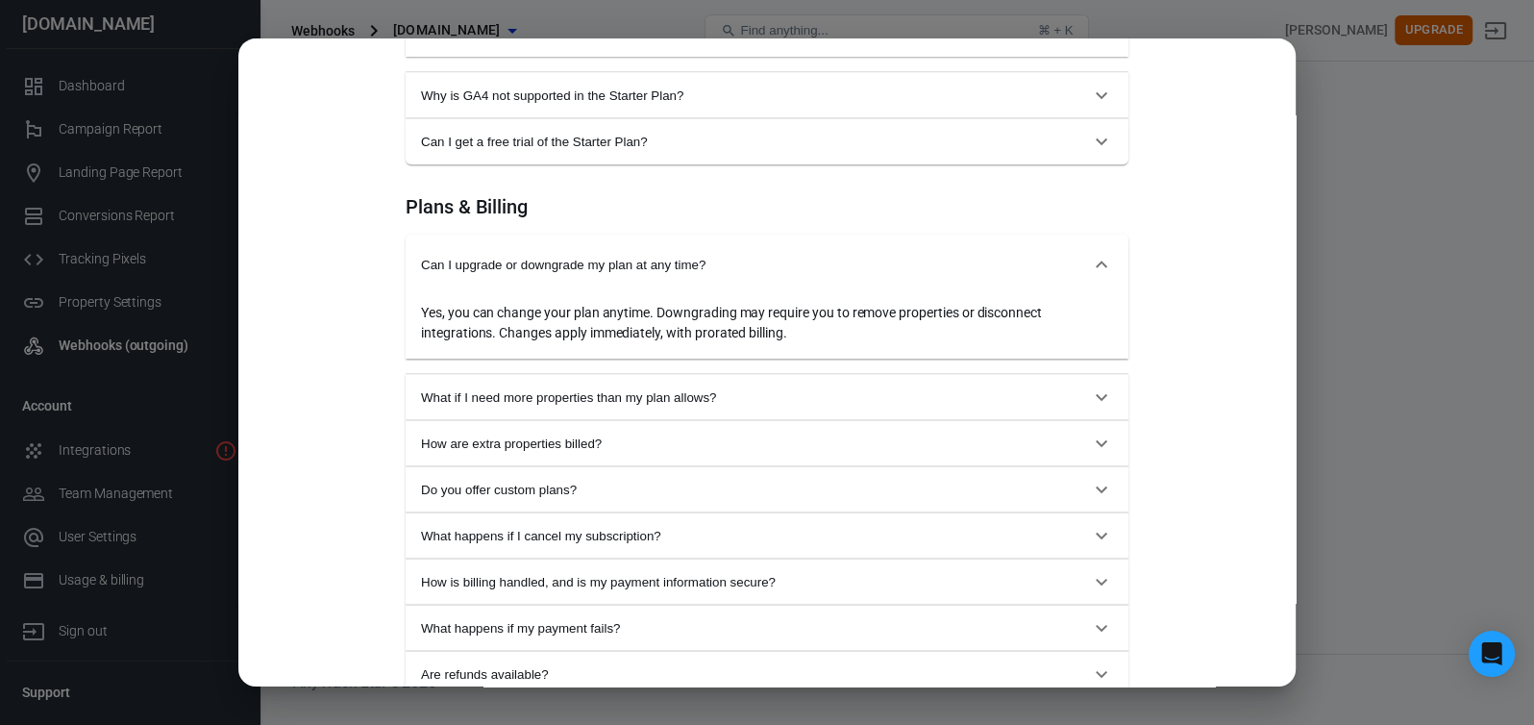
click at [1090, 409] on icon "button" at bounding box center [1101, 397] width 23 height 23
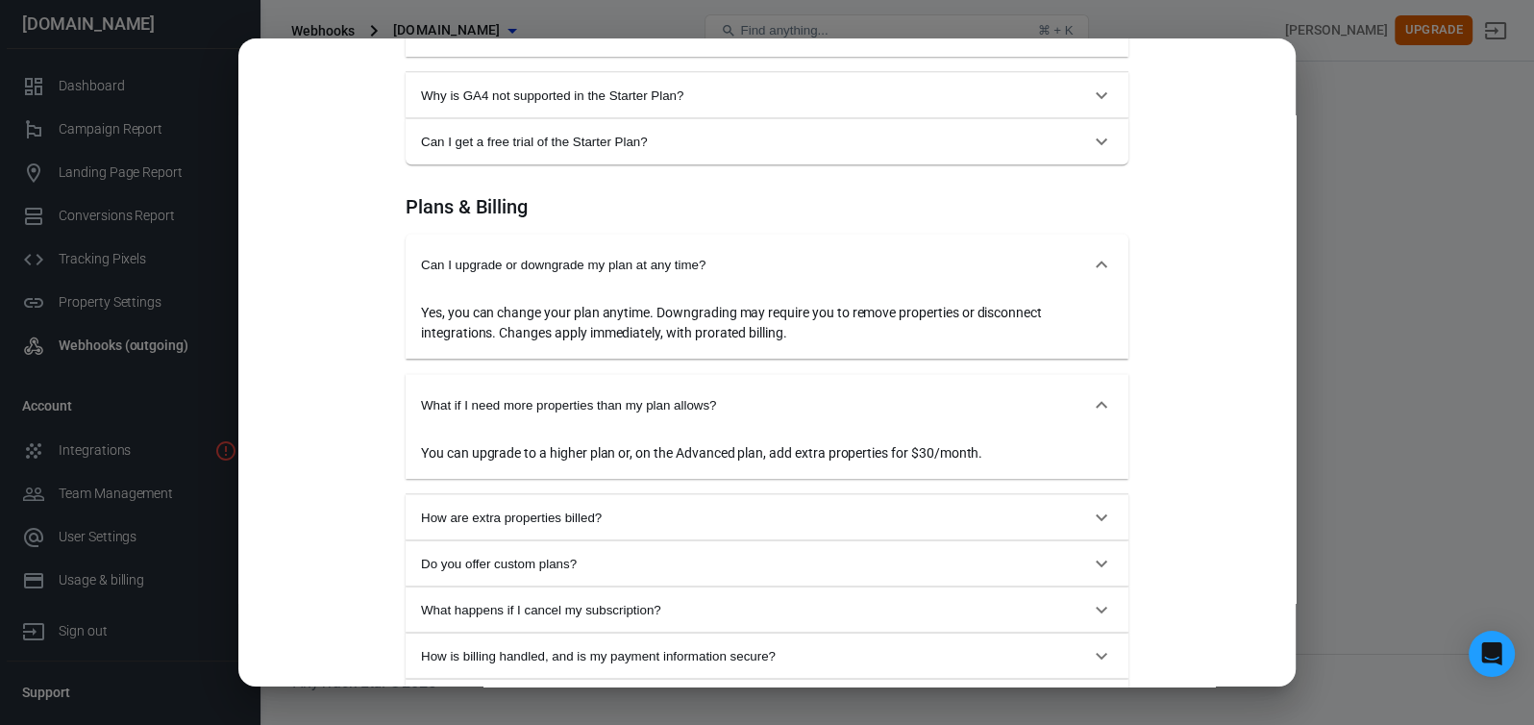
click at [1090, 529] on icon "button" at bounding box center [1101, 517] width 23 height 23
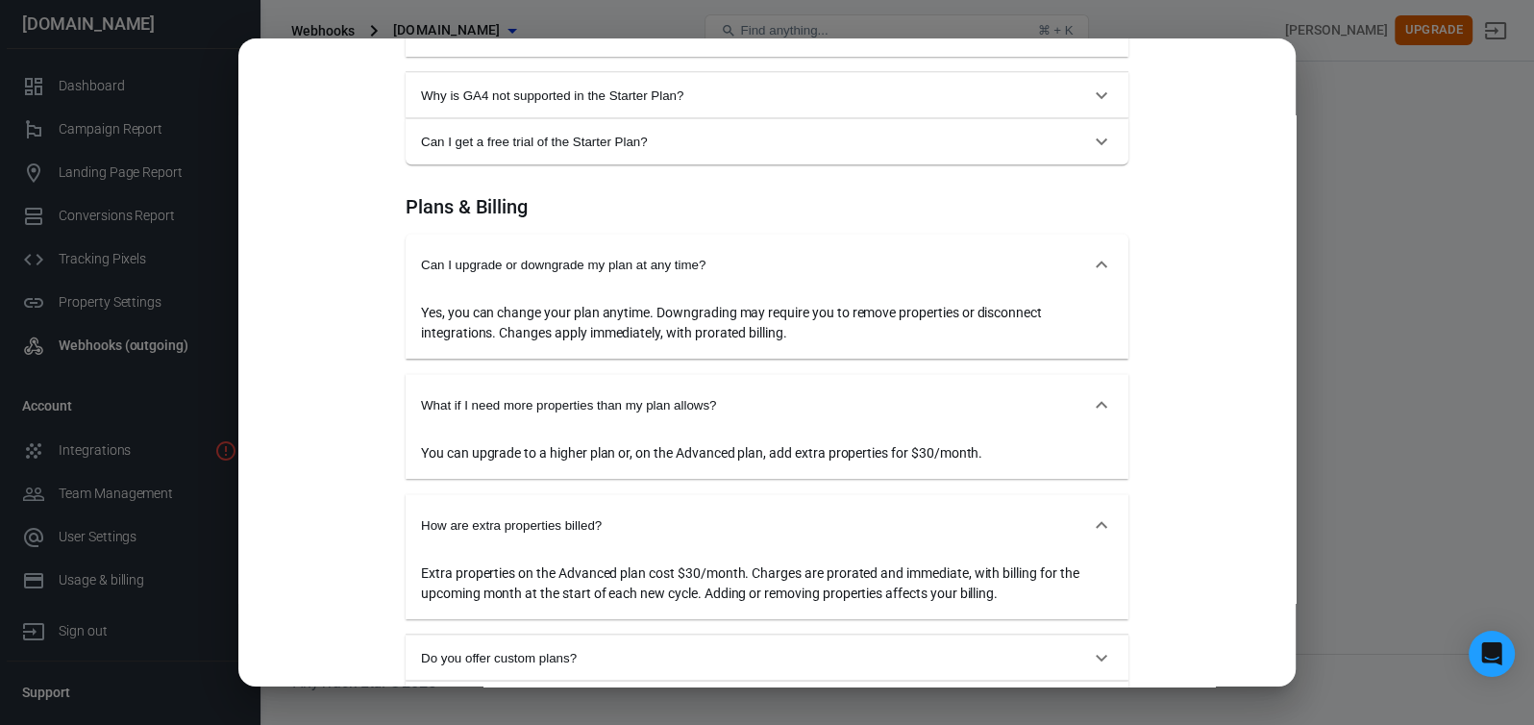
click at [1434, 371] on div "Monthly Annual (Get 2 months free!) Starter For solopreneurs just getting start…" at bounding box center [767, 362] width 1534 height 725
click at [170, 77] on div "Monthly Annual (Get 2 months free!) Starter For solopreneurs just getting start…" at bounding box center [767, 362] width 1534 height 725
click at [1400, 324] on div "Monthly Annual (Get 2 months free!) Starter For solopreneurs just getting start…" at bounding box center [767, 362] width 1534 height 725
